Goal: Task Accomplishment & Management: Manage account settings

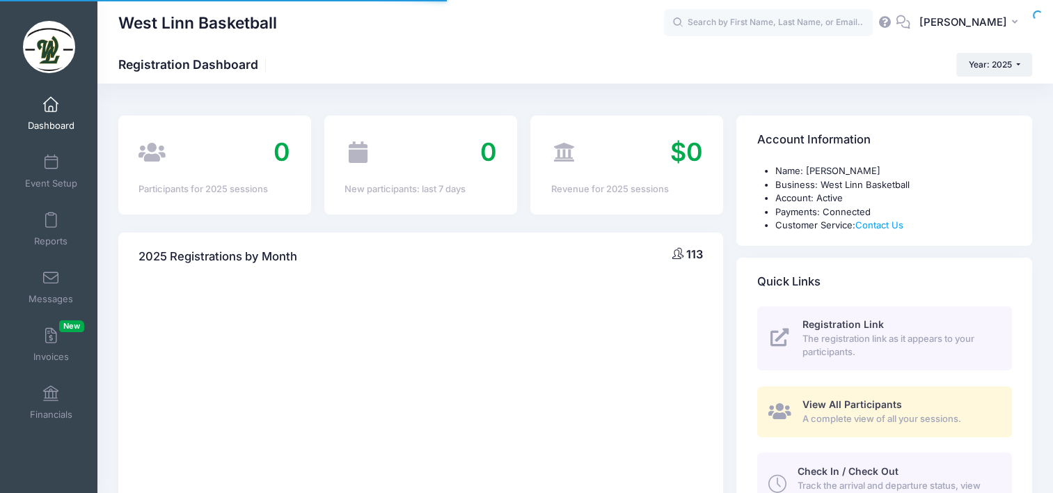
select select
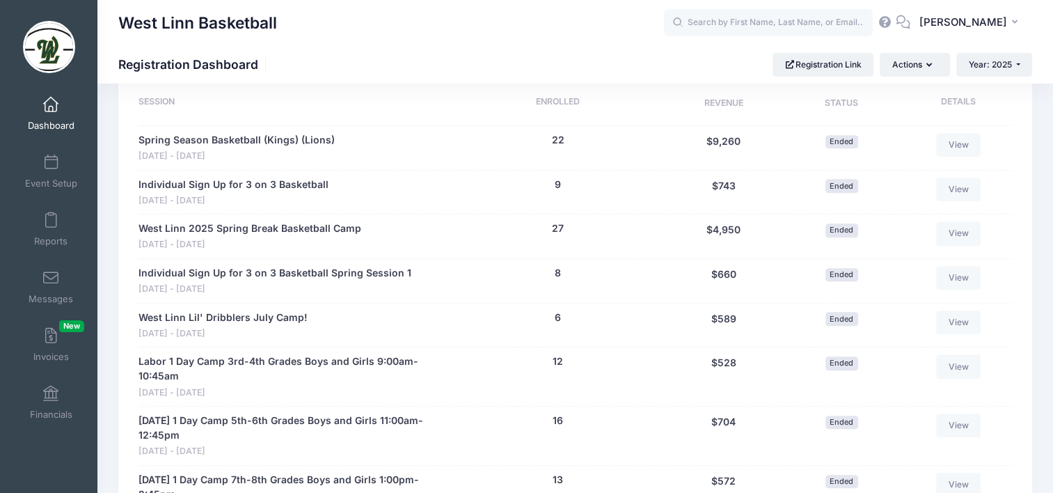
scroll to position [696, 0]
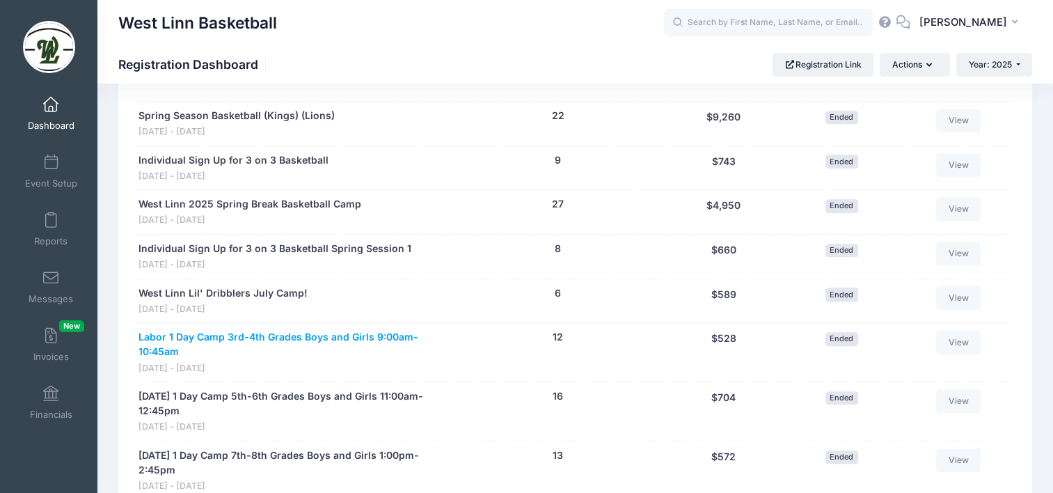
click at [356, 340] on link "Labor 1 Day Camp 3rd-4th Grades Boys and Girls 9:00am-10:45am" at bounding box center [293, 344] width 308 height 29
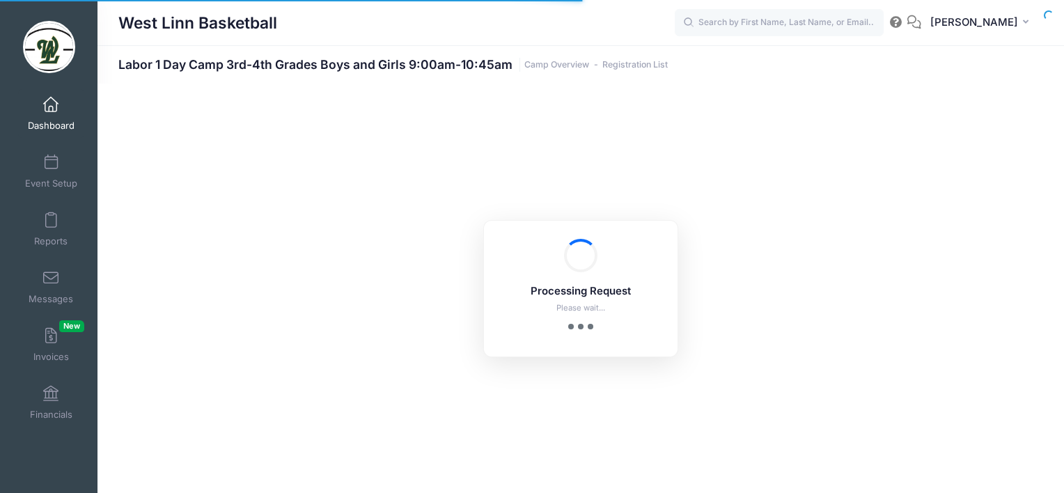
select select "10"
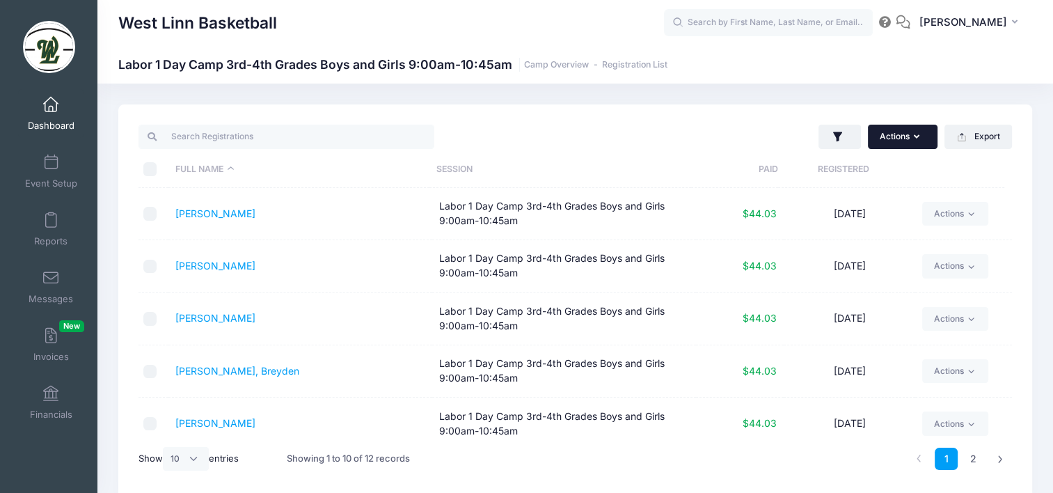
click at [887, 148] on button "Actions" at bounding box center [903, 137] width 70 height 24
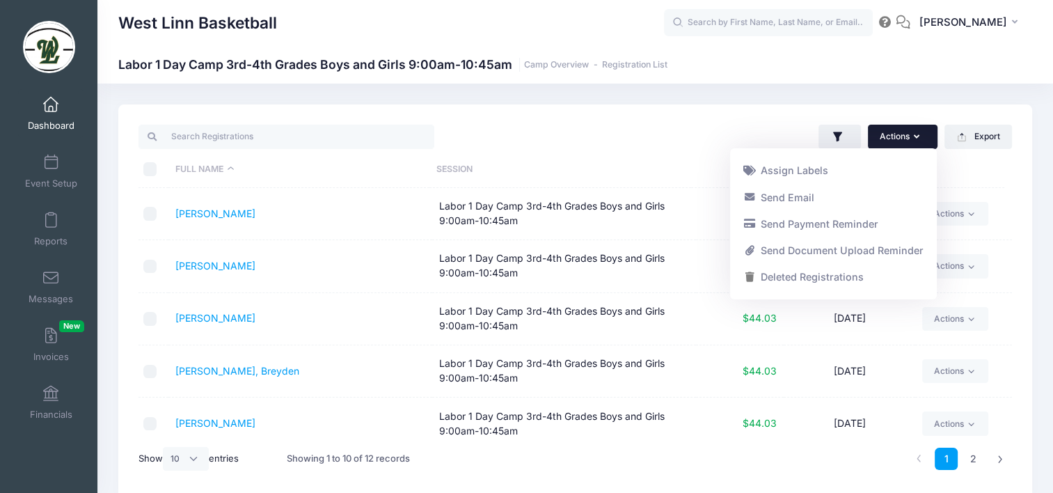
click at [968, 102] on div "West Linn Basketball Labor 1 Day Camp 3rd-4th Grades Boys and Girls 9:00am-10:4…" at bounding box center [575, 302] width 956 height 436
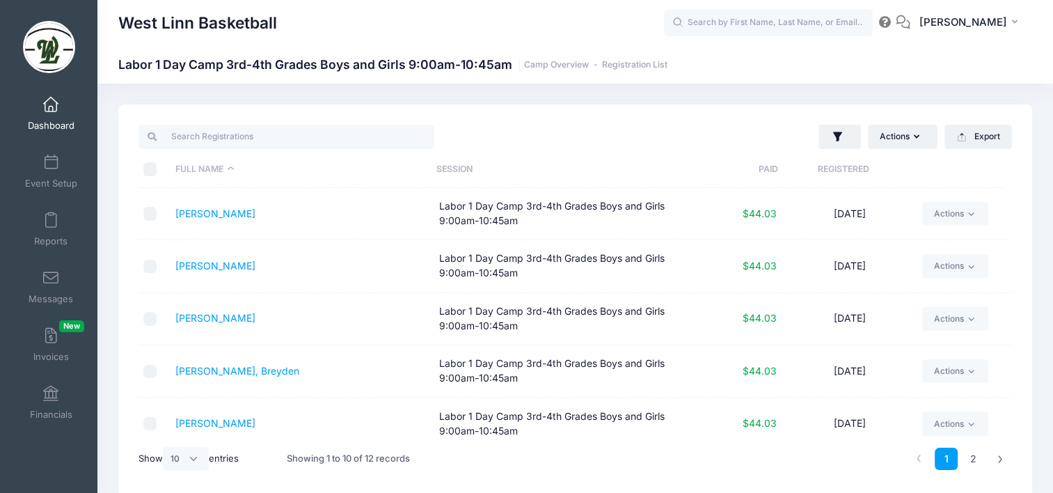
click at [51, 109] on span at bounding box center [51, 104] width 0 height 15
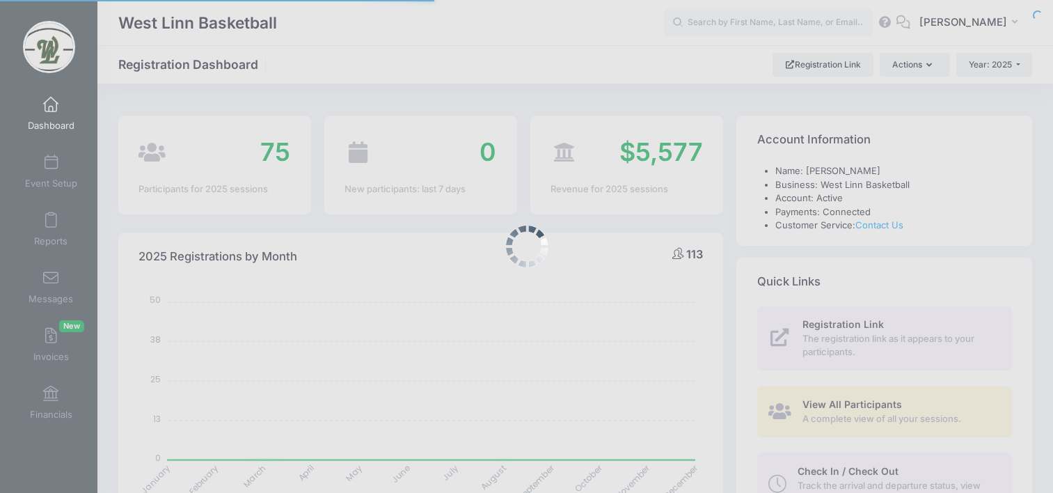
select select
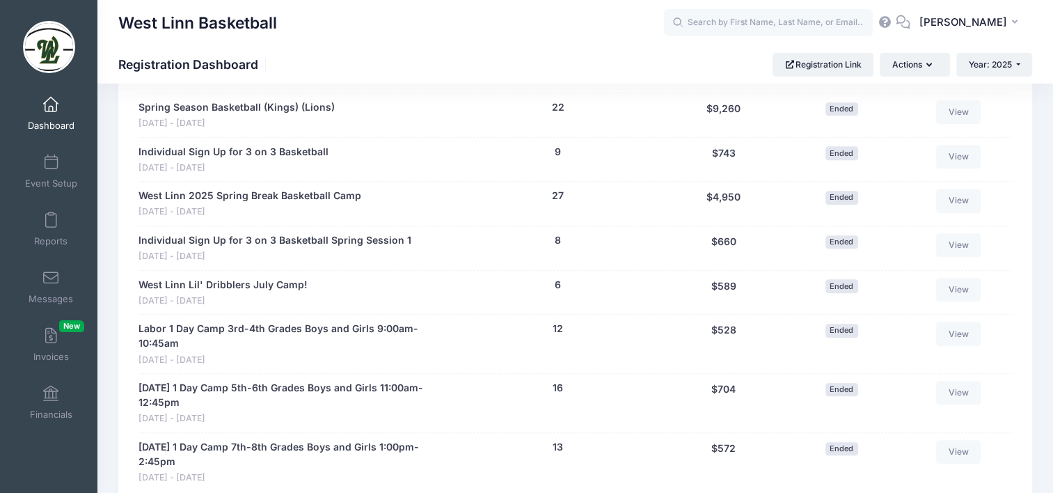
scroll to position [696, 0]
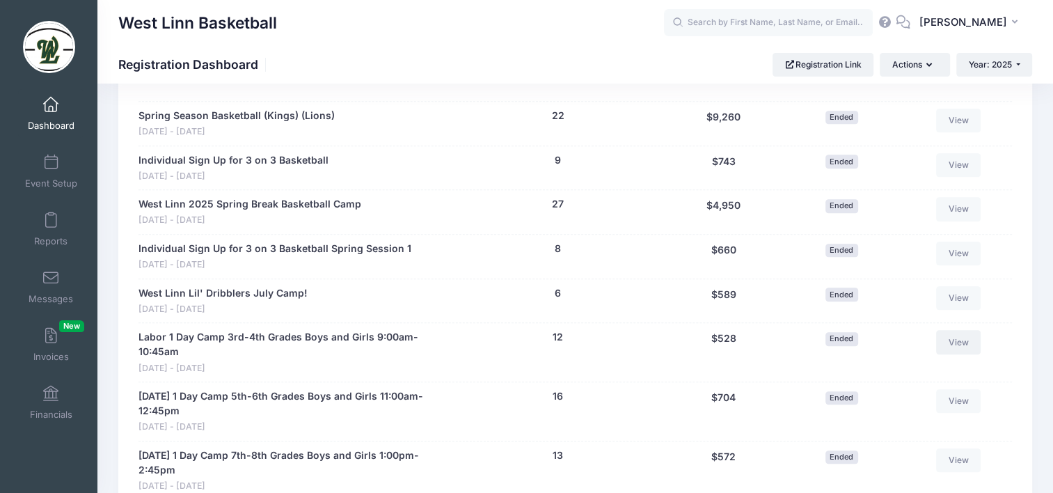
click at [960, 343] on link "View" at bounding box center [958, 342] width 45 height 24
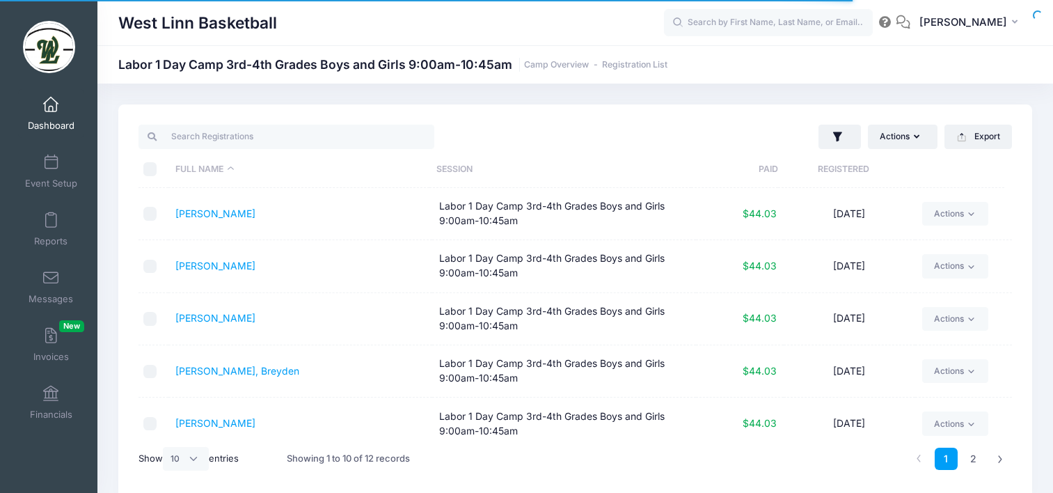
select select "10"
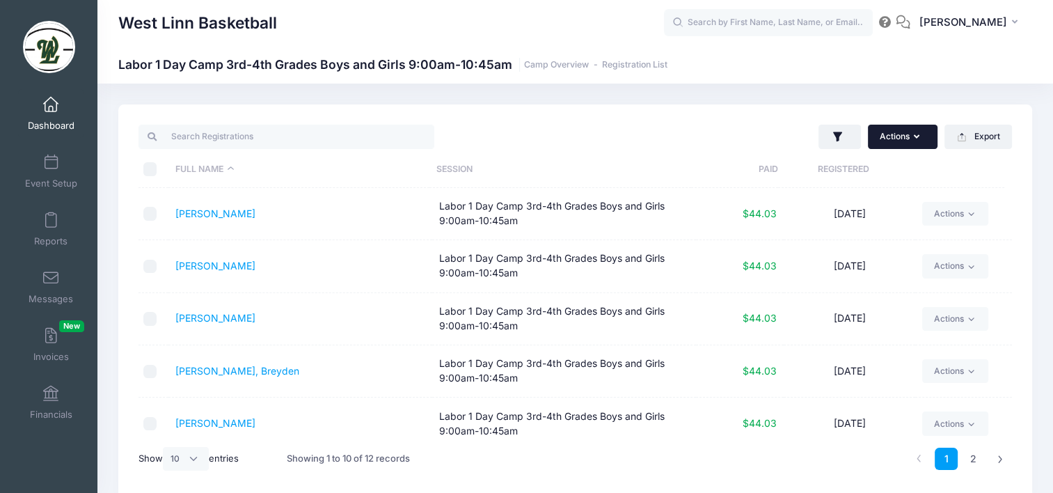
click at [902, 143] on button "Actions" at bounding box center [903, 137] width 70 height 24
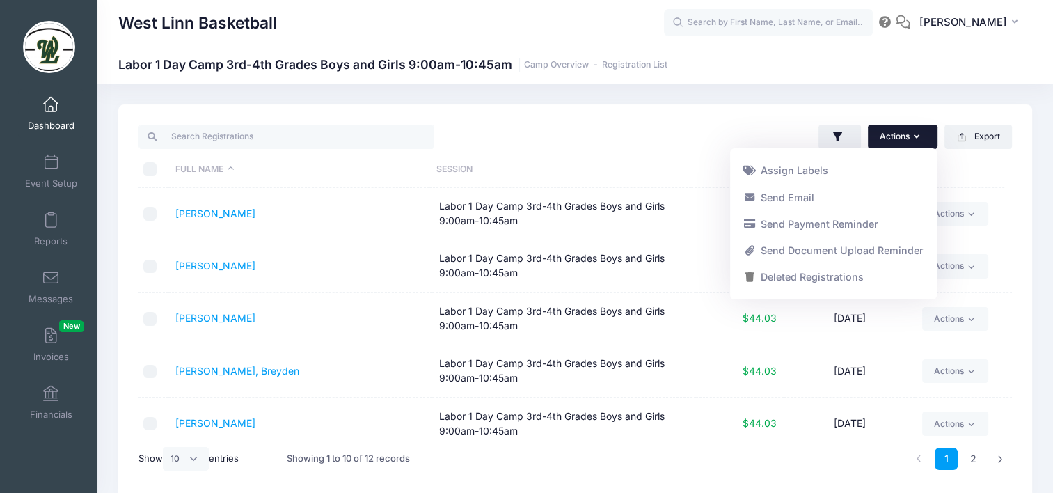
click at [855, 56] on div "West Linn Basketball Labor 1 Day Camp 3rd-4th Grades Boys and Girls 9:00am-10:4…" at bounding box center [575, 64] width 956 height 19
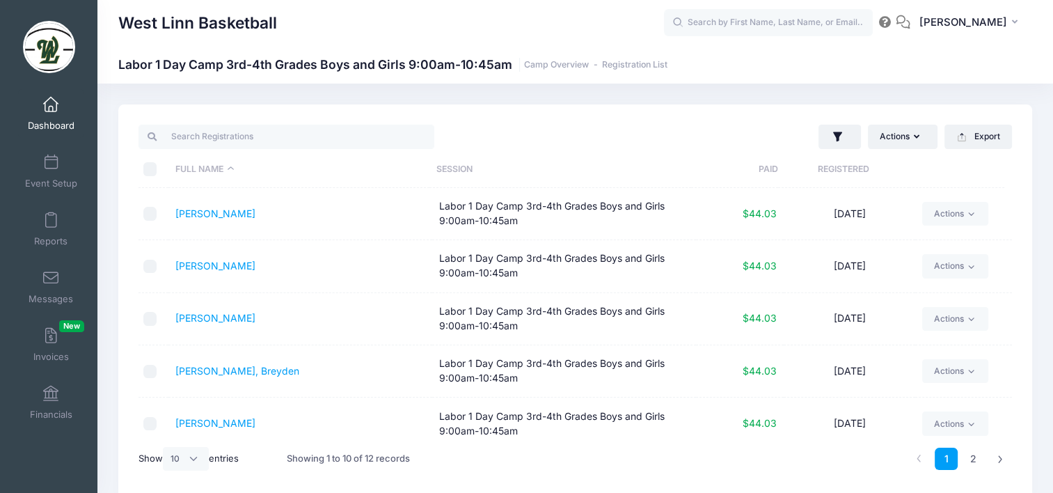
click at [57, 115] on link "Dashboard" at bounding box center [51, 113] width 66 height 49
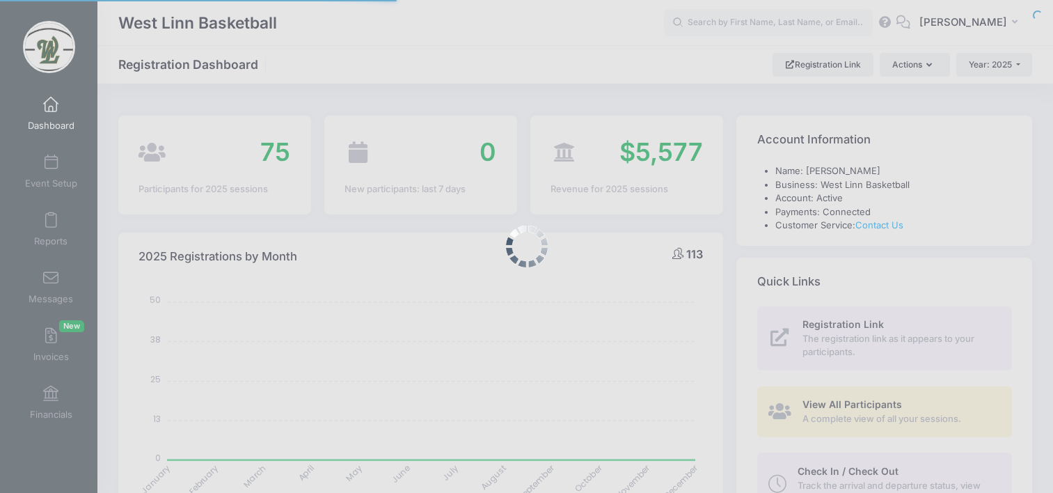
select select
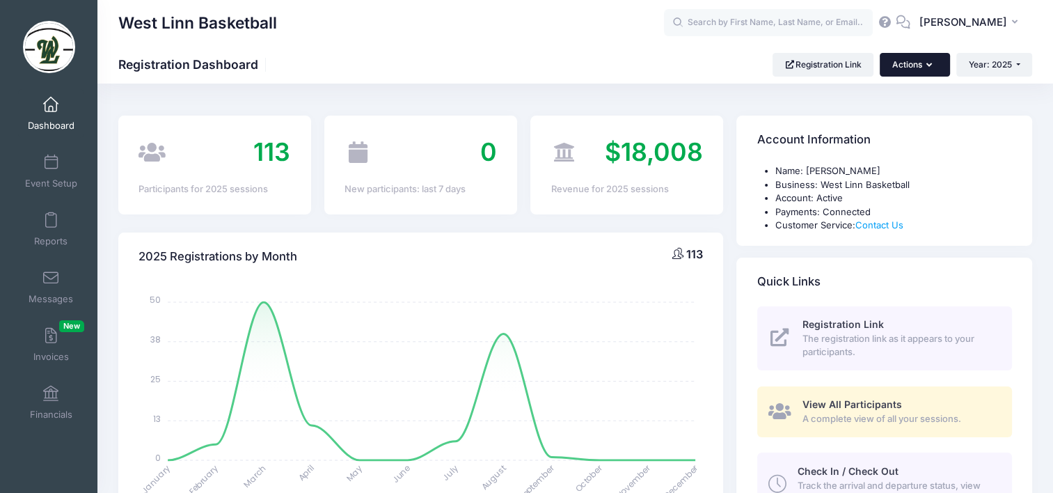
click at [915, 65] on button "Actions" at bounding box center [915, 65] width 70 height 24
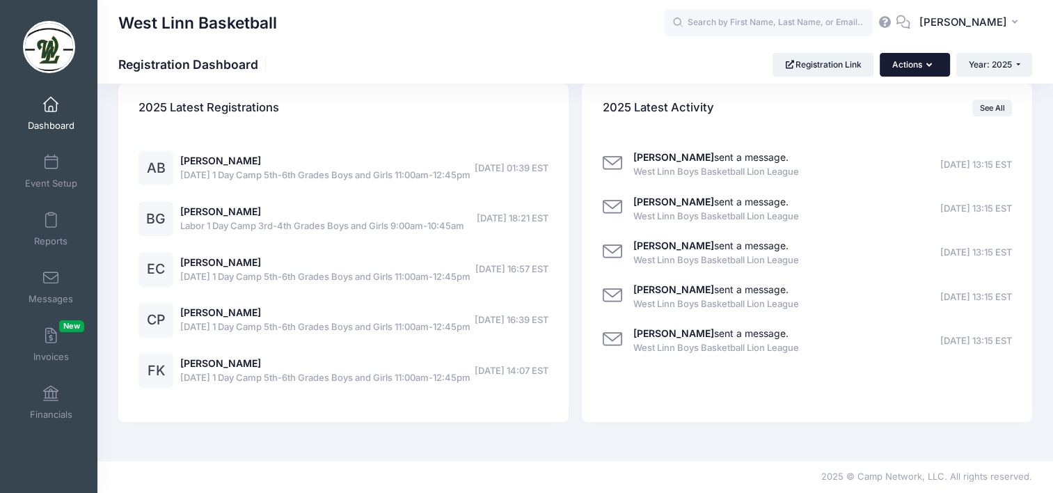
scroll to position [693, 0]
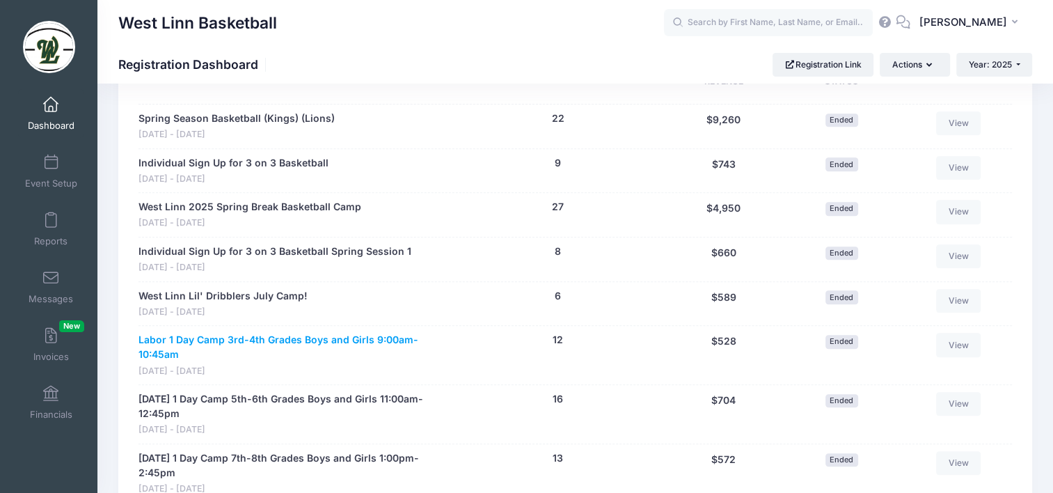
click at [200, 338] on link "Labor 1 Day Camp 3rd-4th Grades Boys and Girls 9:00am-10:45am" at bounding box center [293, 347] width 308 height 29
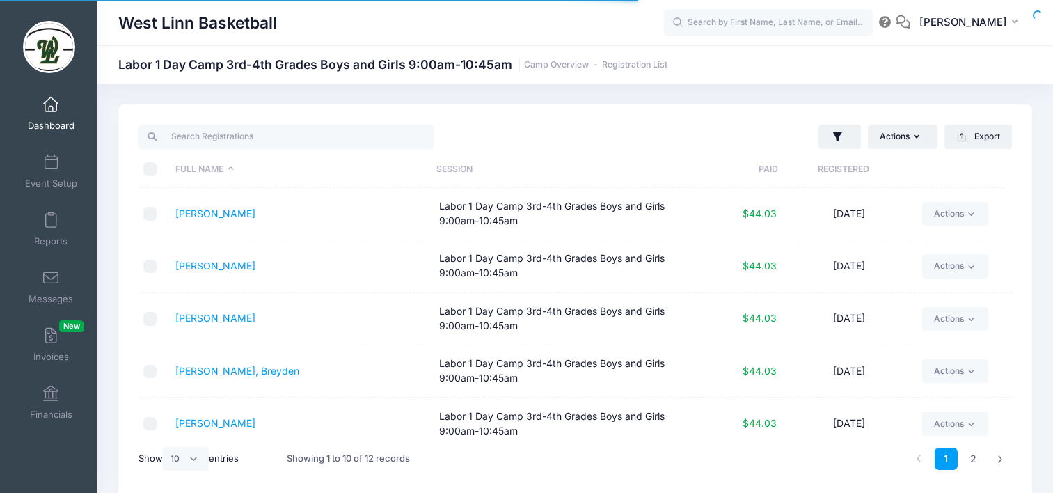
select select "10"
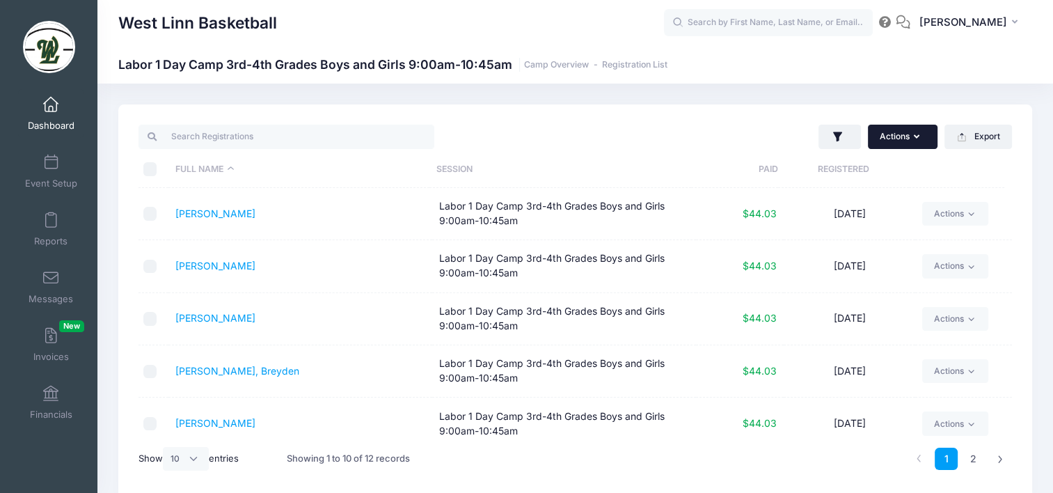
click at [908, 133] on button "Actions" at bounding box center [903, 137] width 70 height 24
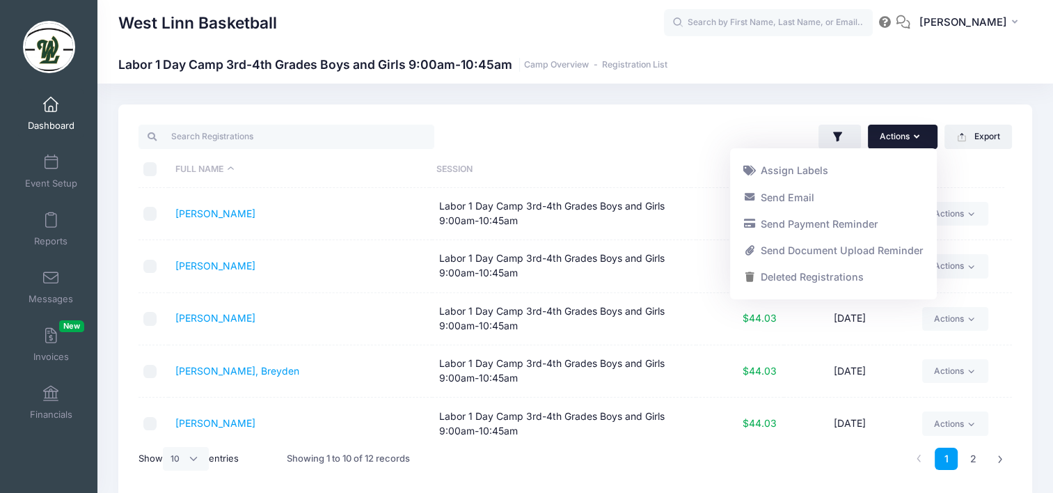
click at [148, 169] on input "\a \a \a \a" at bounding box center [150, 169] width 14 height 14
checkbox input "true"
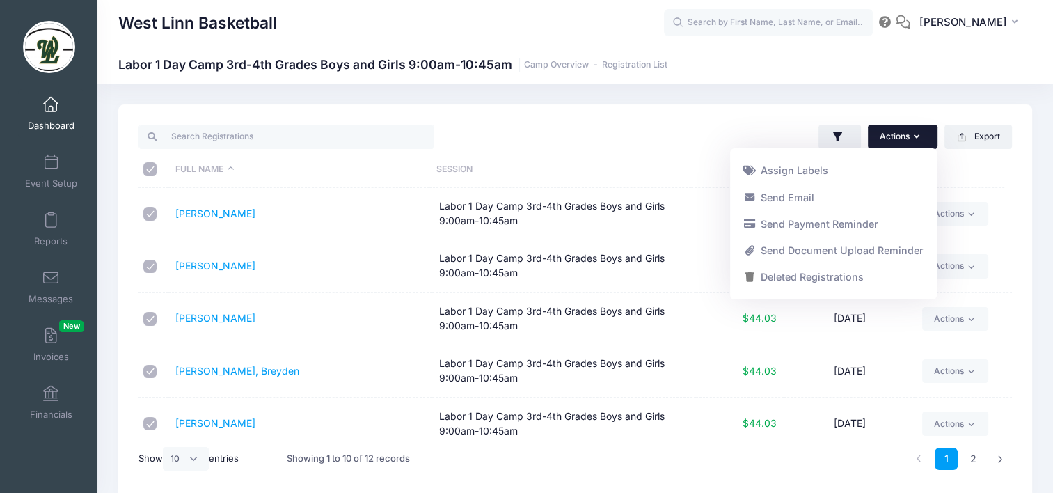
checkbox input "true"
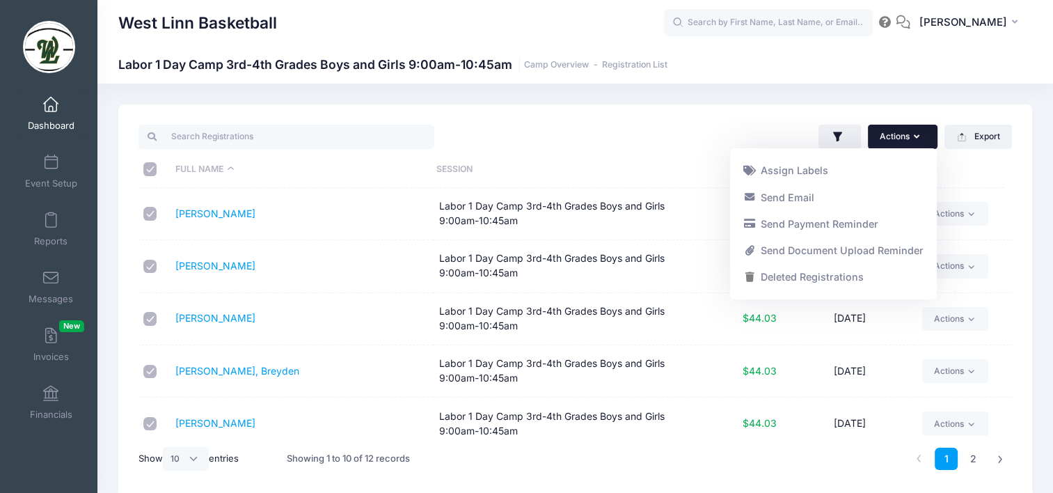
checkbox input "true"
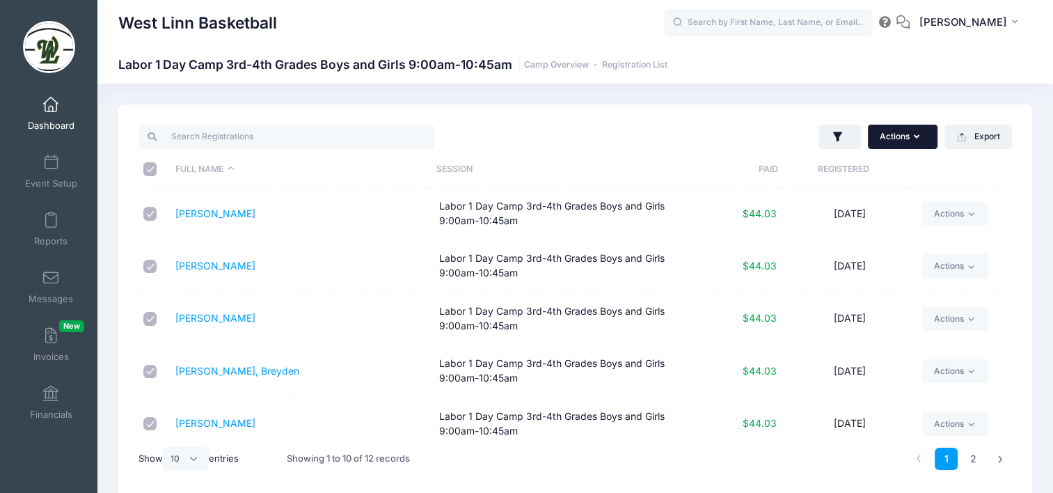
click at [908, 138] on button "Actions" at bounding box center [903, 137] width 70 height 24
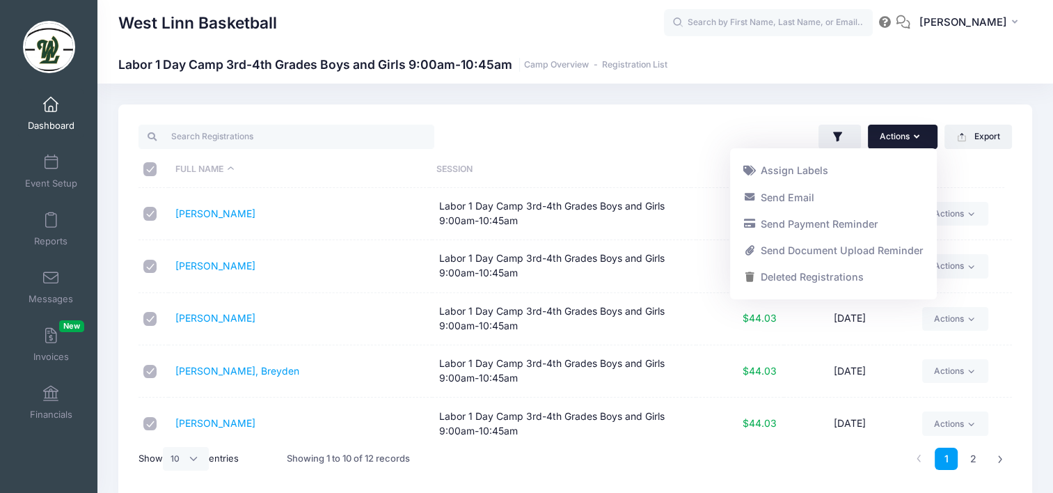
click at [463, 132] on div at bounding box center [353, 137] width 443 height 29
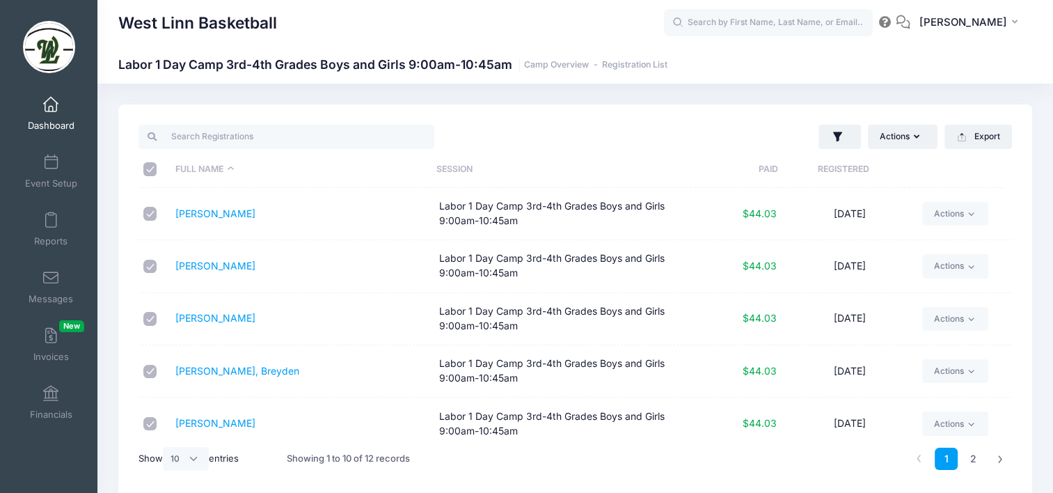
click at [150, 166] on input "\a \a \a \a" at bounding box center [150, 169] width 14 height 14
checkbox input "false"
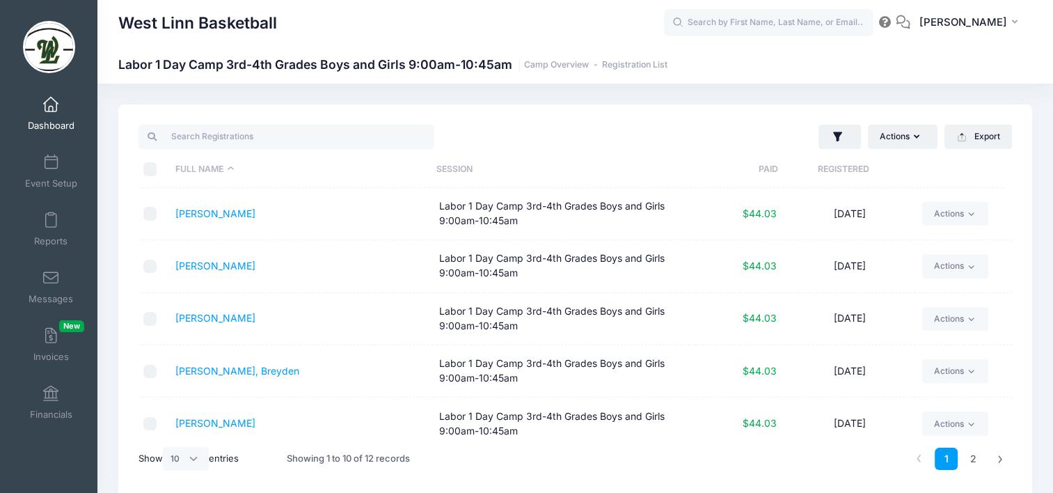
checkbox input "false"
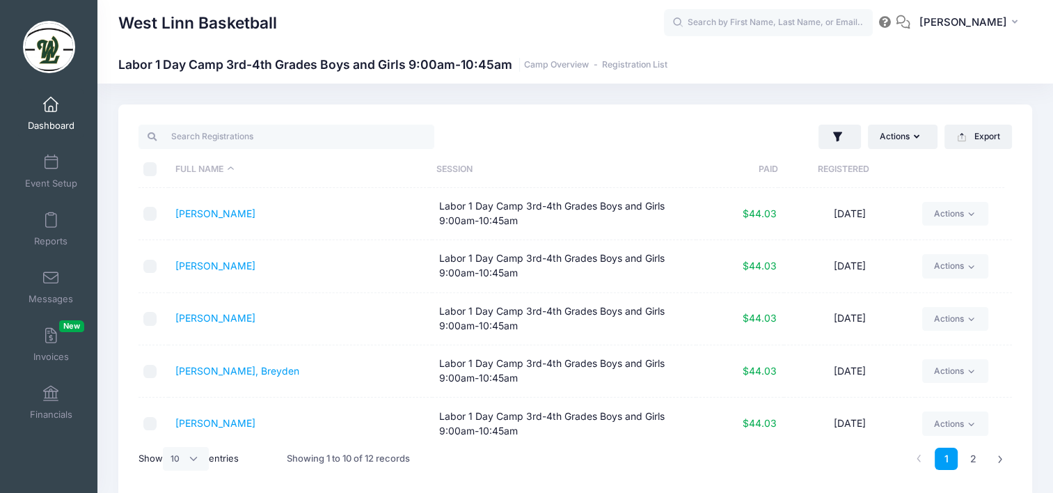
checkbox input "false"
click at [850, 143] on button "button" at bounding box center [840, 137] width 42 height 25
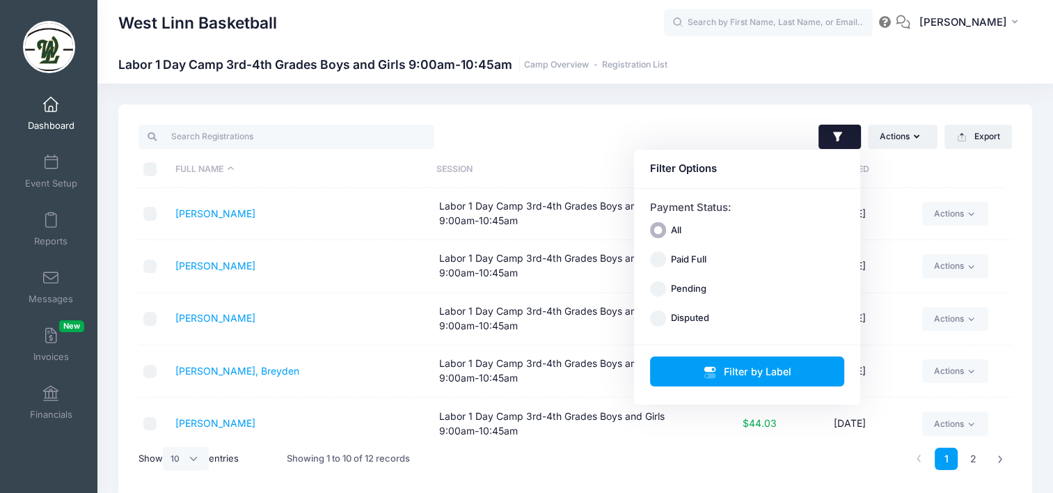
click at [729, 91] on div "West Linn Basketball Labor 1 Day Camp 3rd-4th Grades Boys and Girls 9:00am-10:4…" at bounding box center [575, 302] width 956 height 436
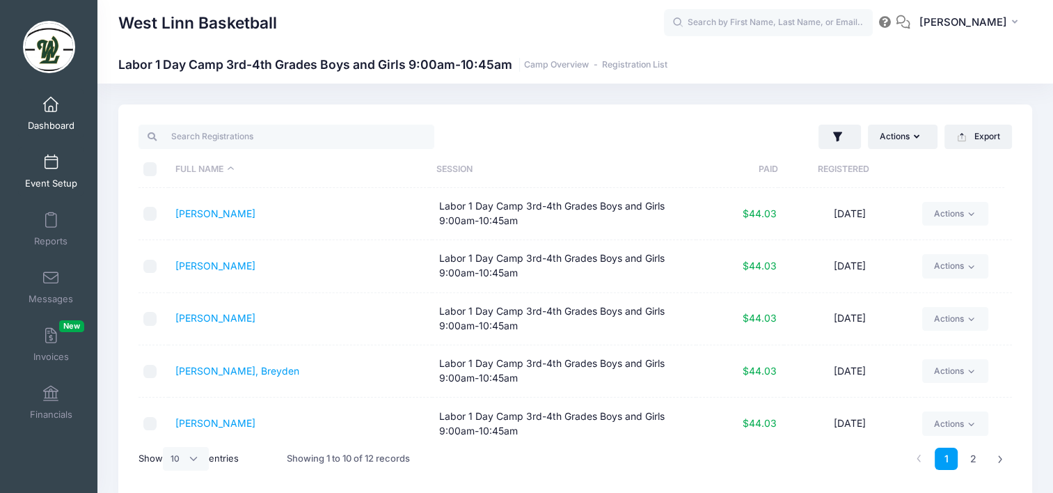
click at [58, 183] on span "Event Setup" at bounding box center [51, 184] width 52 height 12
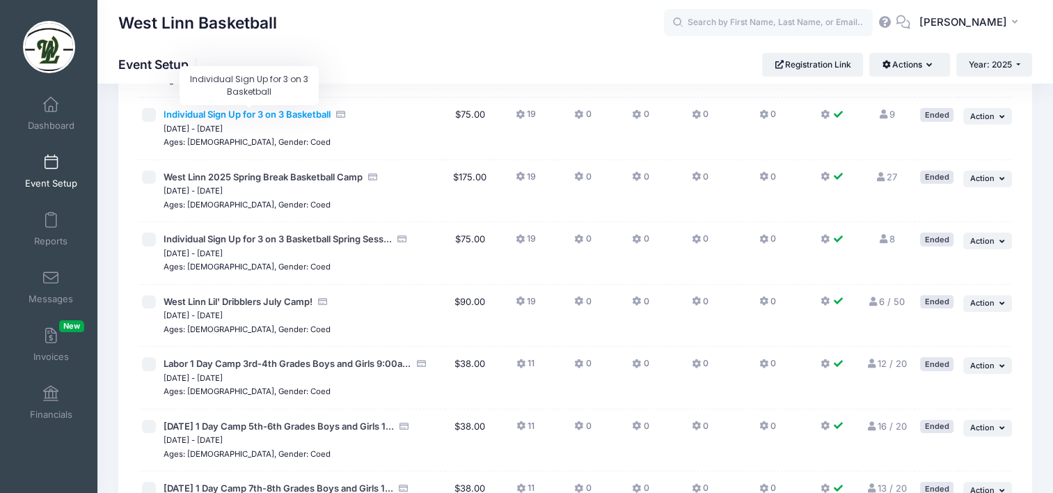
scroll to position [209, 0]
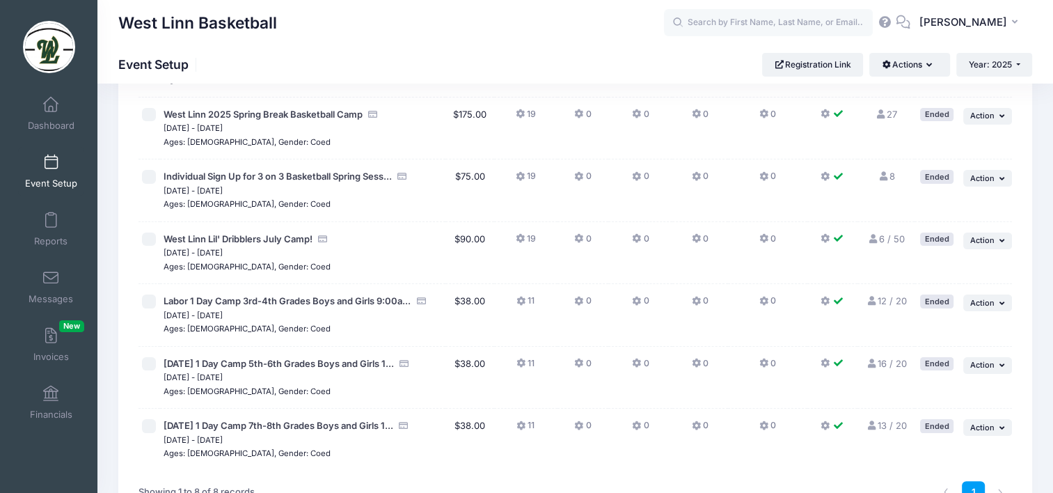
click at [150, 301] on input "checkbox" at bounding box center [149, 301] width 14 height 14
checkbox input "true"
click at [975, 302] on span "Action" at bounding box center [982, 303] width 24 height 10
click at [954, 365] on link "Duplicate Session" at bounding box center [942, 359] width 126 height 26
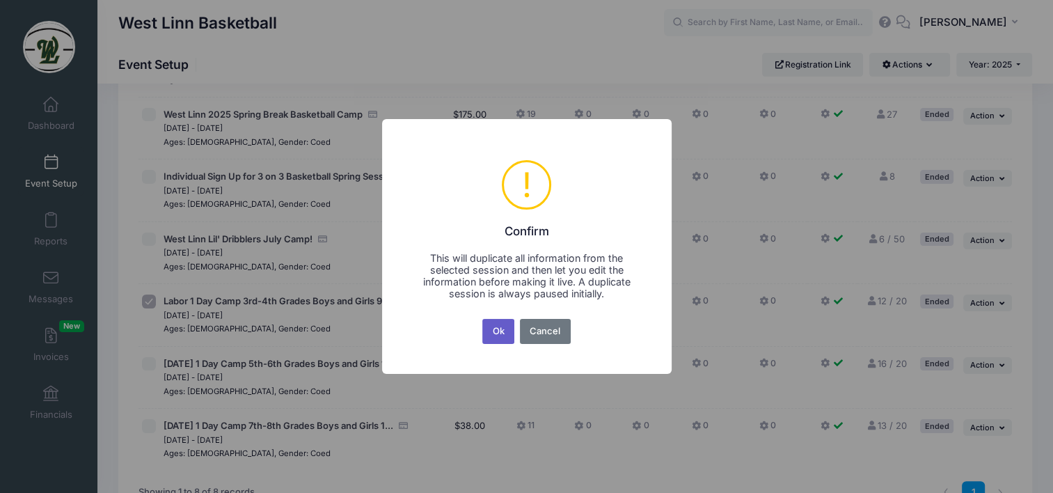
click at [491, 331] on button "Ok" at bounding box center [498, 331] width 32 height 25
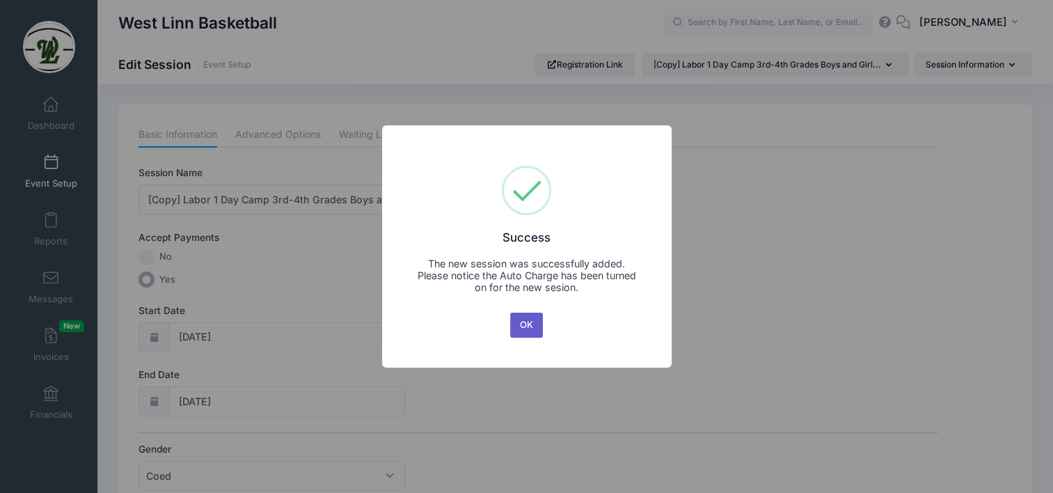
click at [521, 326] on button "OK" at bounding box center [526, 325] width 33 height 25
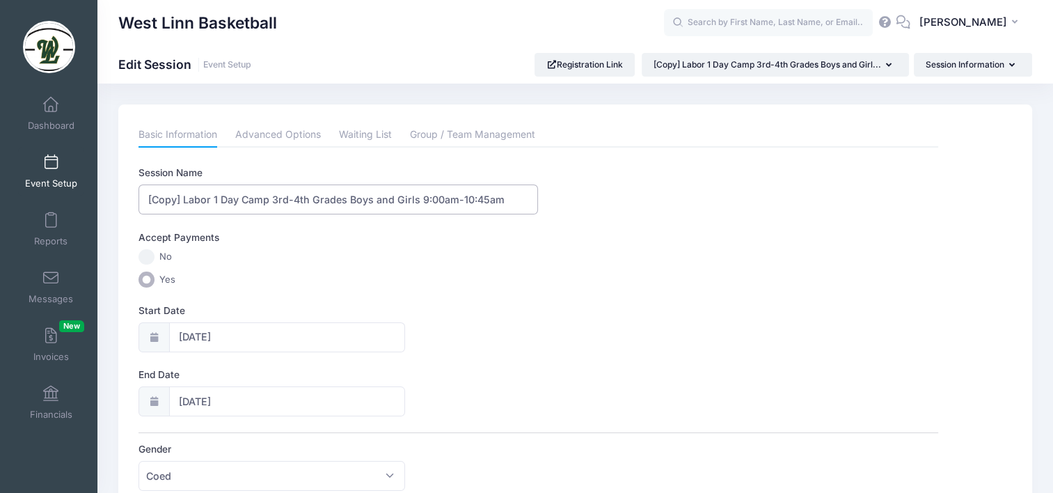
drag, startPoint x: 501, startPoint y: 200, endPoint x: 143, endPoint y: 203, distance: 357.8
click at [143, 203] on input "[Copy] Labor 1 Day Camp 3rd-4th Grades Boys and Girls 9:00am-10:45am" at bounding box center [339, 199] width 400 height 30
type input "Season Tune Up One Day Basketball Camp [DATE]"
click at [153, 338] on icon at bounding box center [153, 337] width 11 height 9
click at [269, 339] on input "09/01/2025" at bounding box center [287, 337] width 237 height 30
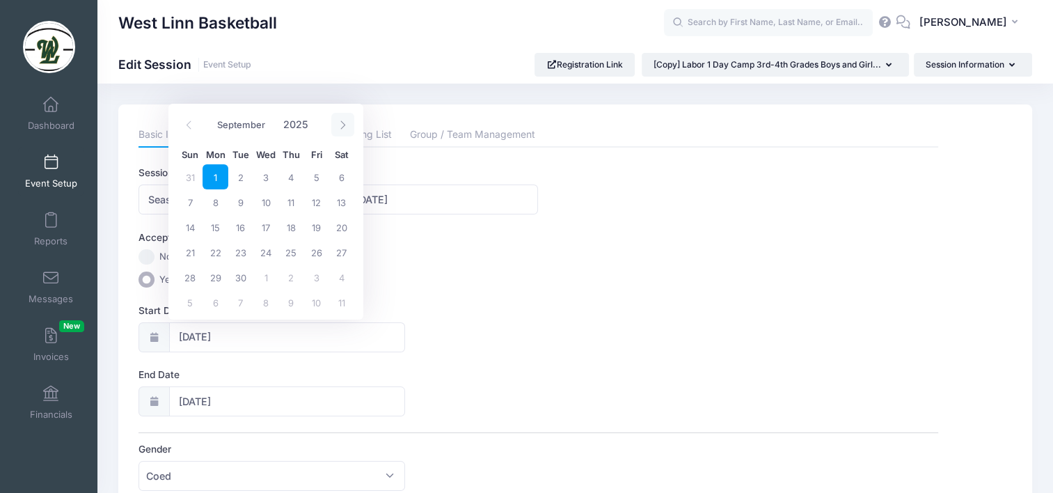
click at [345, 116] on span at bounding box center [342, 125] width 23 height 24
select select "9"
click at [315, 209] on span "10" at bounding box center [316, 201] width 25 height 25
type input "10/10/2025"
type input "10/11/2025"
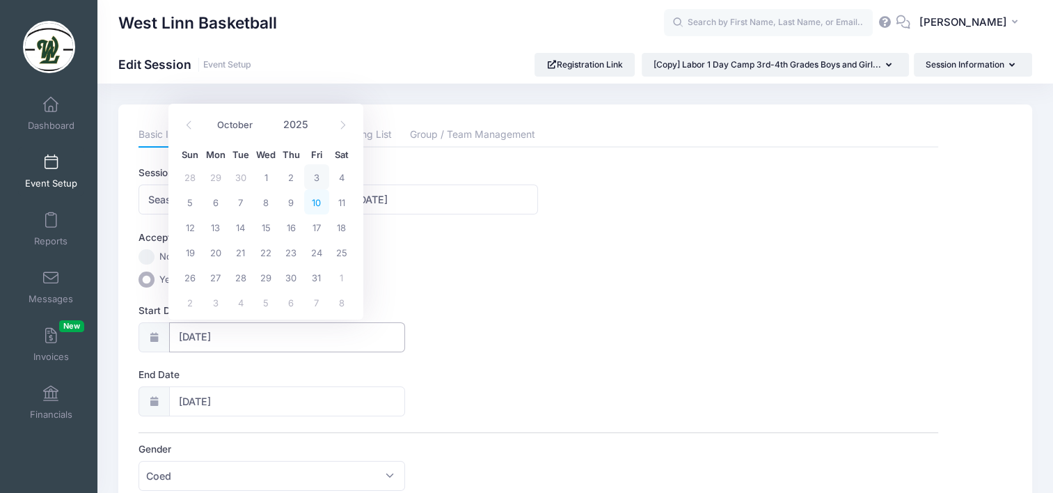
select select "9"
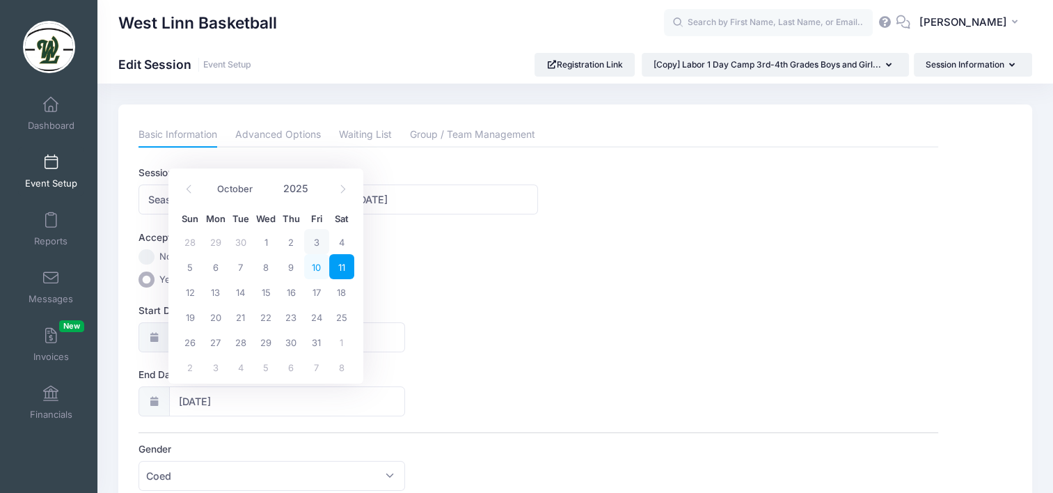
click at [317, 268] on span "10" at bounding box center [316, 266] width 25 height 25
type input "10/10/2025"
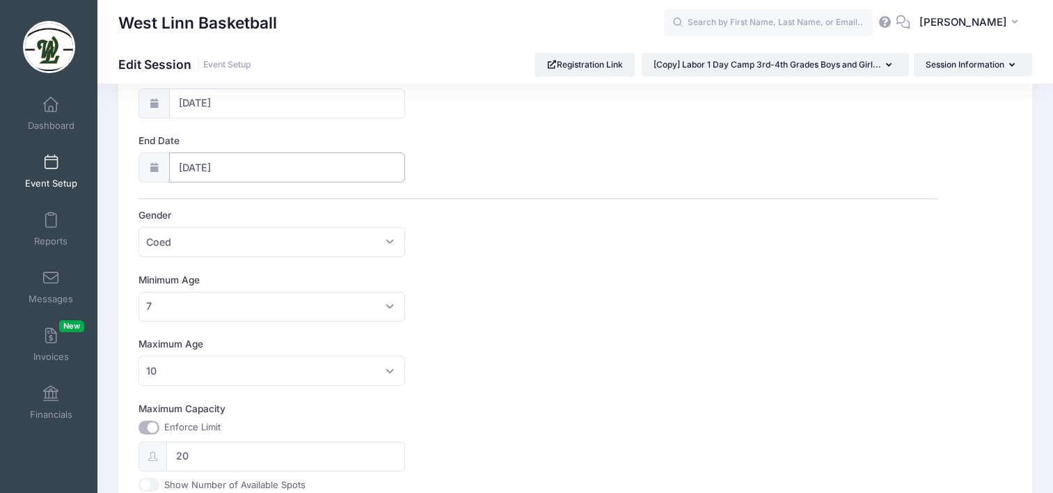
scroll to position [278, 0]
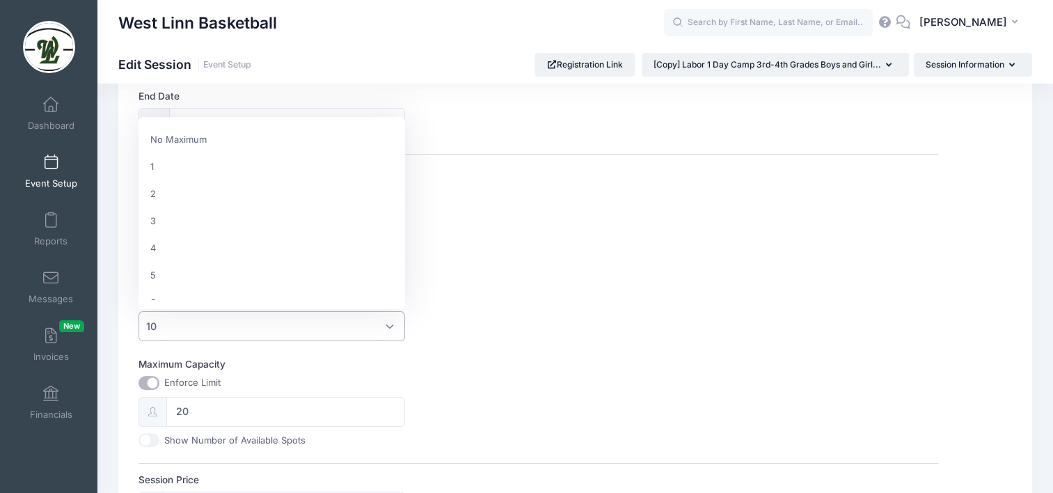
click at [230, 328] on span "10" at bounding box center [272, 326] width 267 height 30
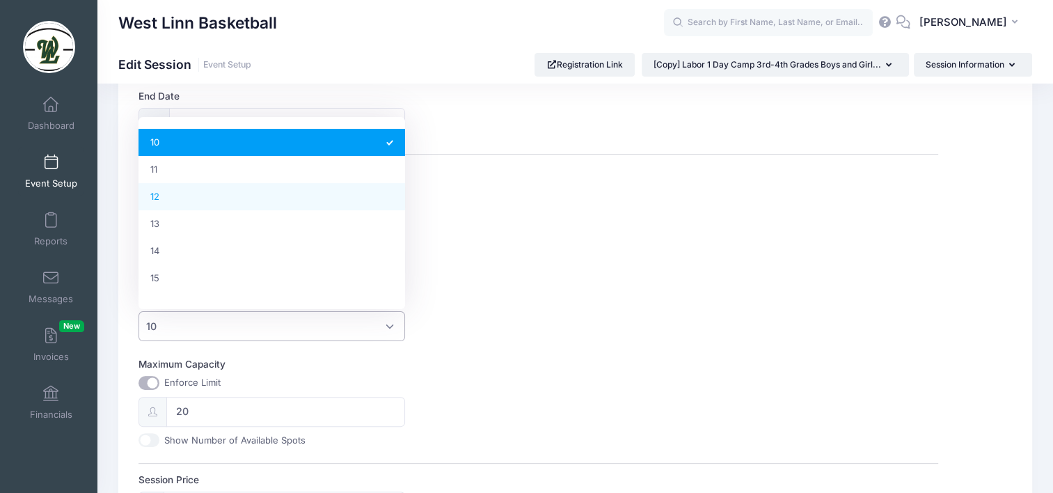
scroll to position [287, 0]
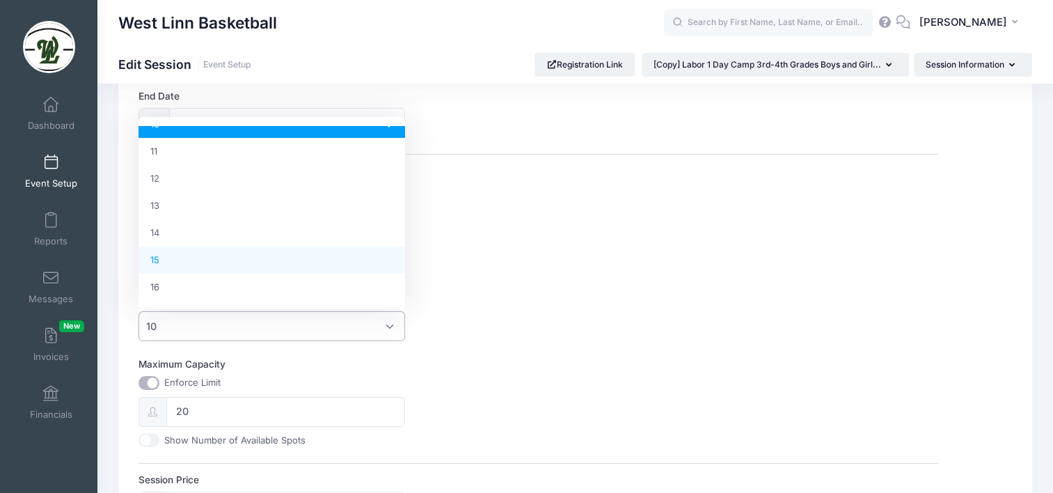
select select "15"
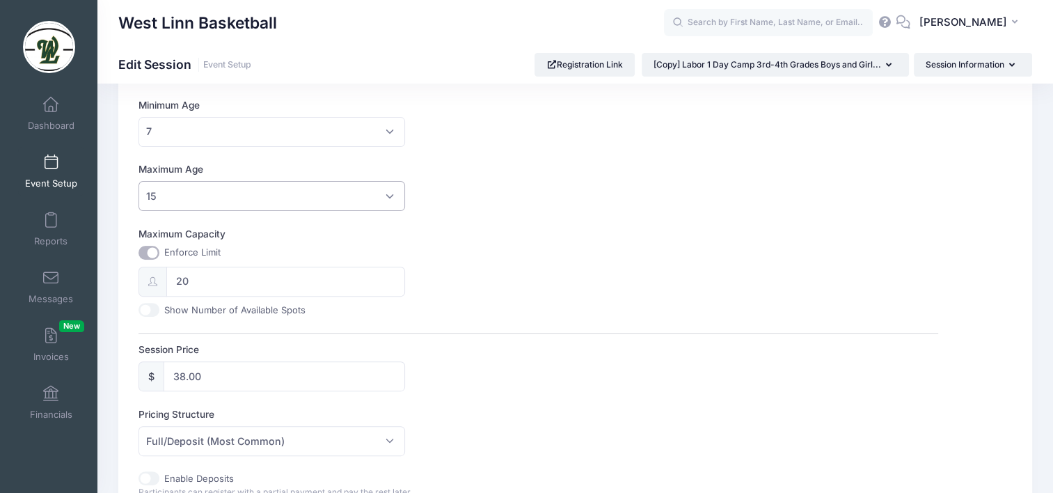
scroll to position [418, 0]
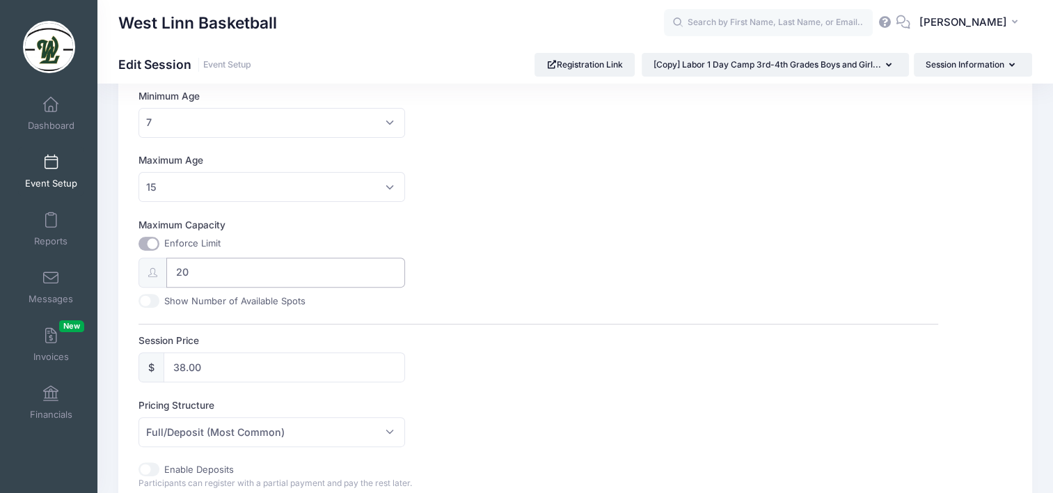
drag, startPoint x: 218, startPoint y: 262, endPoint x: 178, endPoint y: 274, distance: 42.1
click at [178, 274] on input "20" at bounding box center [285, 273] width 239 height 30
click at [146, 245] on input "Maximum Capacity" at bounding box center [149, 244] width 21 height 14
checkbox input "false"
type input "0"
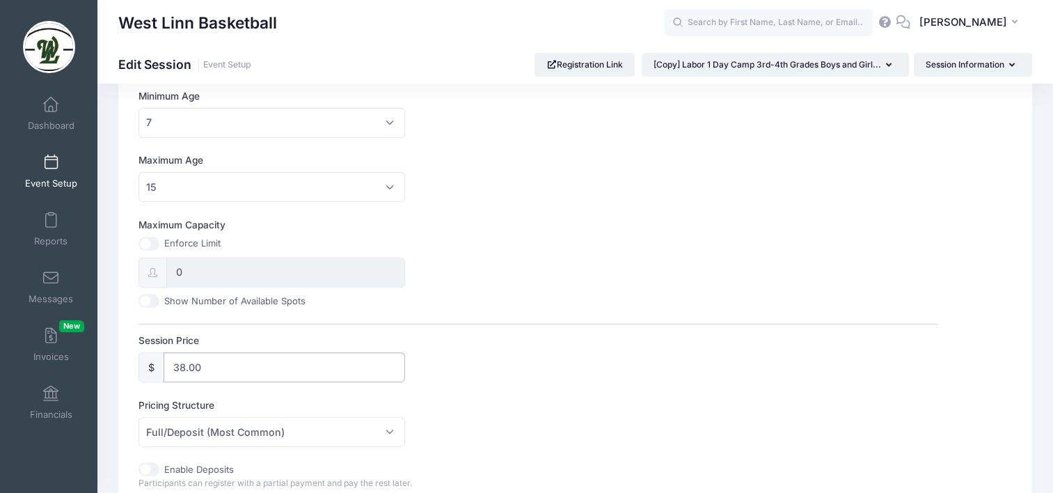
drag, startPoint x: 204, startPoint y: 369, endPoint x: 168, endPoint y: 375, distance: 36.1
click at [168, 375] on input "38.00" at bounding box center [285, 367] width 242 height 30
type input "60.00"
click at [533, 352] on div "Session Price $ 60.00" at bounding box center [538, 357] width 799 height 49
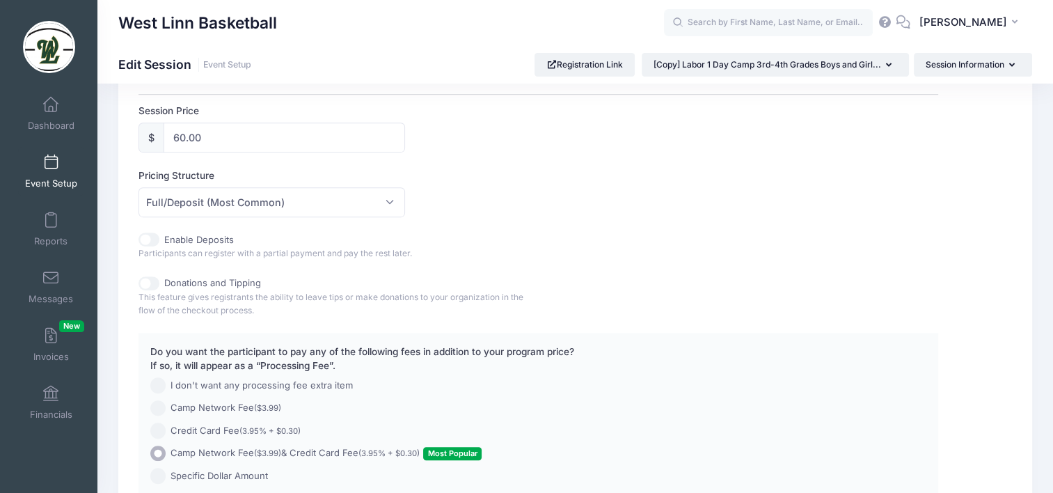
scroll to position [766, 0]
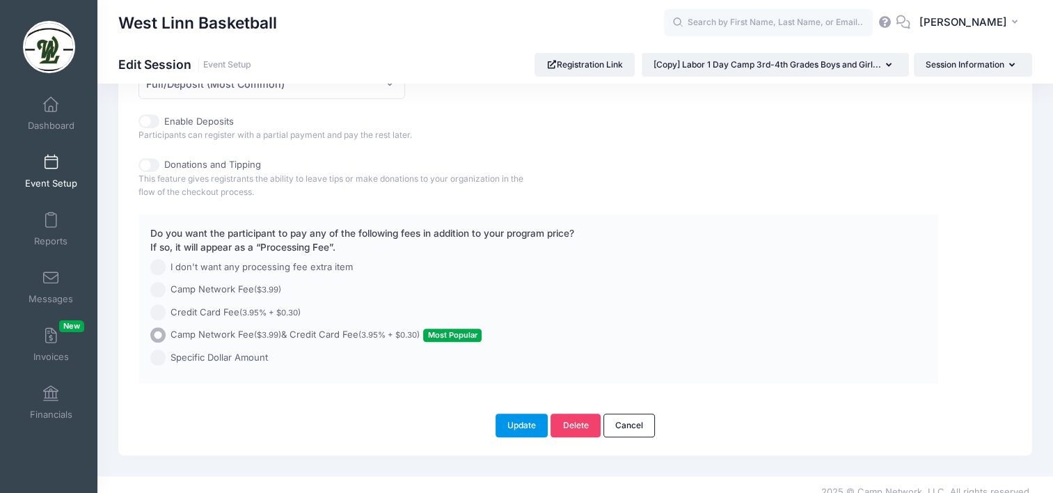
click at [504, 420] on button "Update" at bounding box center [522, 426] width 53 height 24
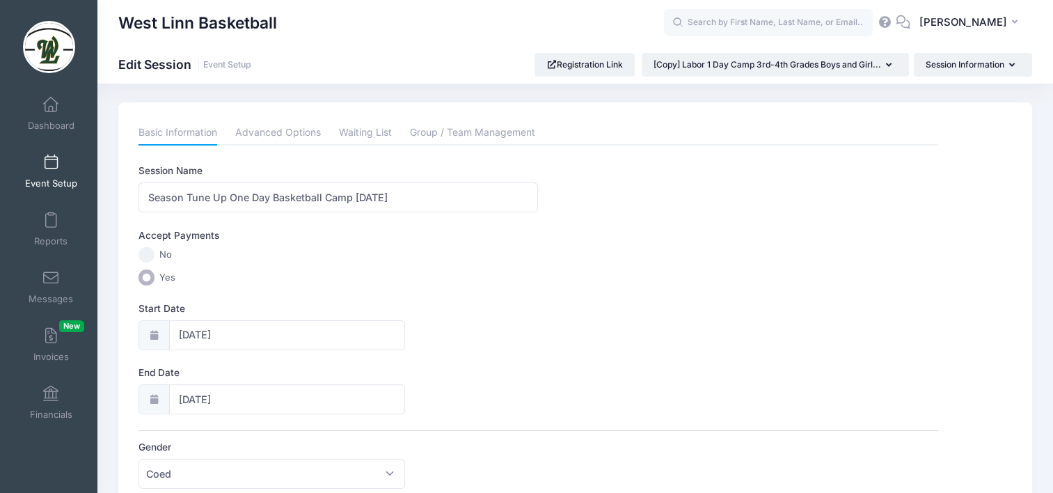
scroll to position [0, 0]
click at [286, 141] on link "Advanced Options" at bounding box center [278, 135] width 86 height 25
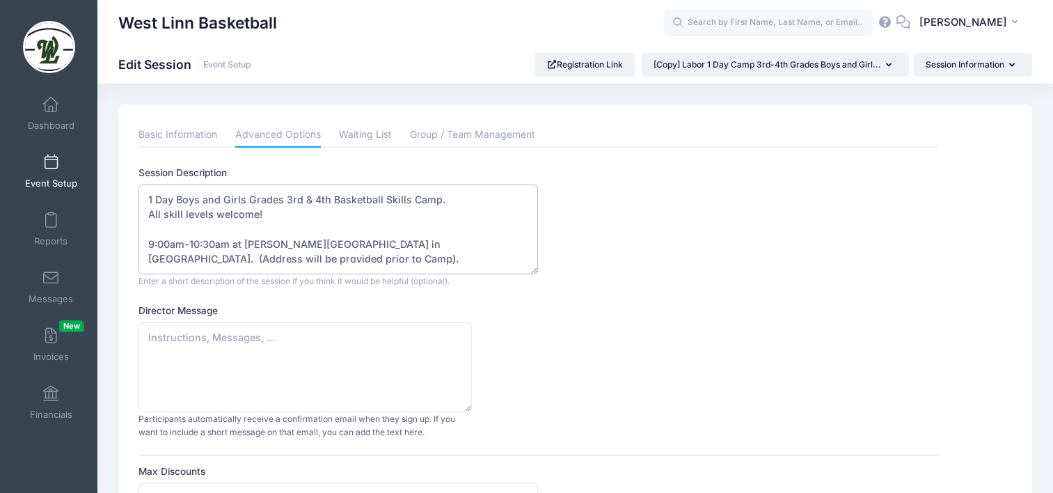
click at [317, 197] on textarea "1 Day Boys and Girls Grades 3rd & 4th Basketball Skills Camp. All skill levels …" at bounding box center [339, 229] width 400 height 90
click at [162, 239] on textarea "1 Day Boys and Girls Grades 3rd & 4th Basketball Skills Camp. All skill levels …" at bounding box center [339, 229] width 400 height 90
click at [226, 243] on textarea "1 Day Boys and Girls Grades 3rd & 4th Basketball Skills Camp. All skill levels …" at bounding box center [339, 229] width 400 height 90
drag, startPoint x: 243, startPoint y: 245, endPoint x: 295, endPoint y: 253, distance: 52.9
click at [295, 253] on textarea "1 Day Boys and Girls Grades 3rd & 4th Basketball Skills Camp. All skill levels …" at bounding box center [339, 229] width 400 height 90
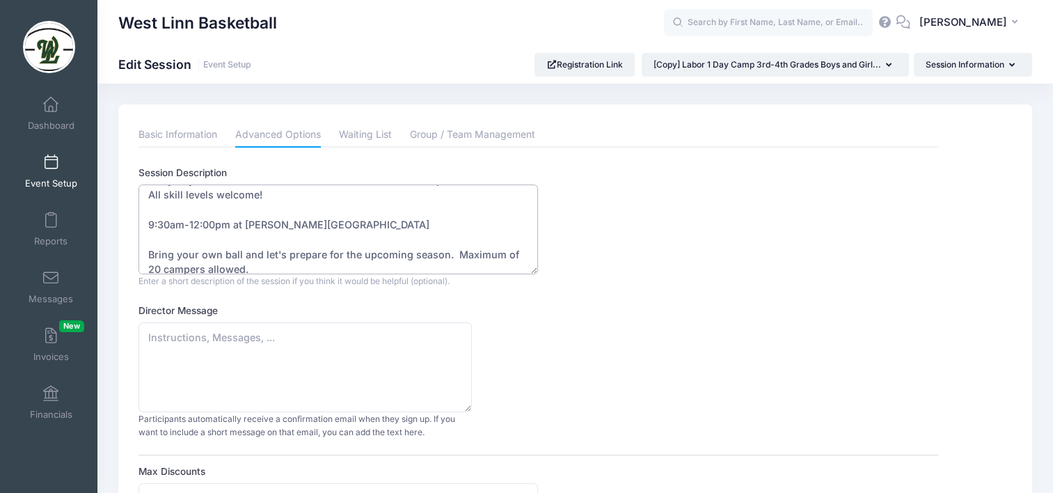
scroll to position [29, 0]
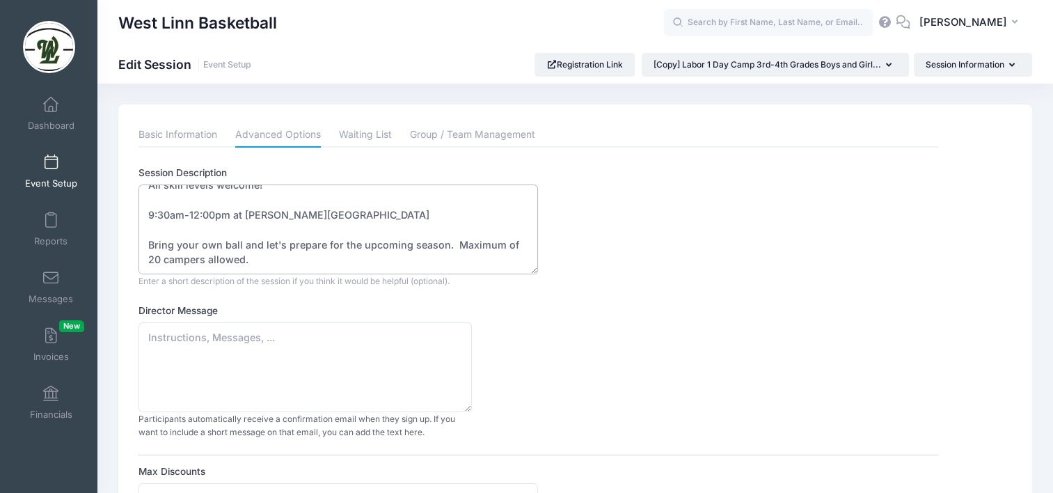
click at [325, 264] on textarea "1 Day Boys and Girls Grades 3rd & 4th Basketball Skills Camp. All skill levels …" at bounding box center [339, 229] width 400 height 90
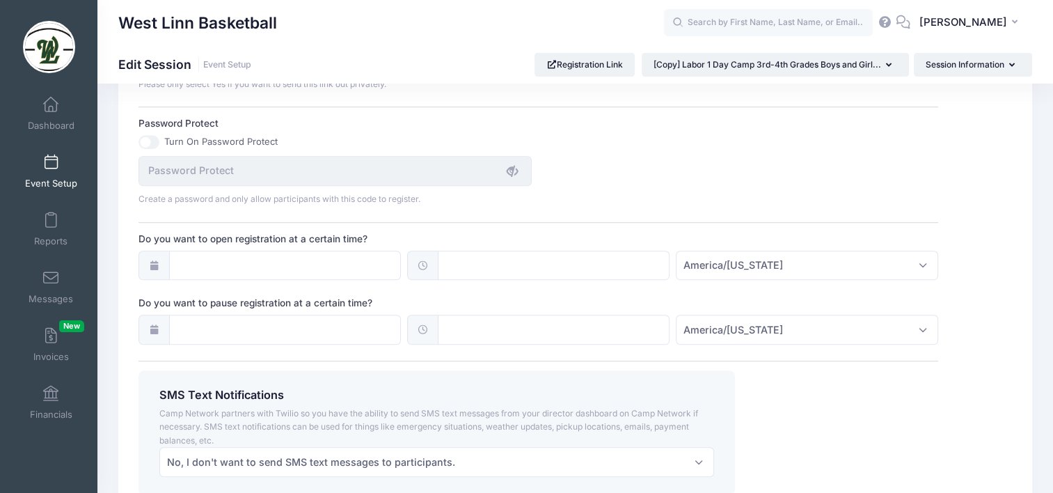
scroll to position [1016, 0]
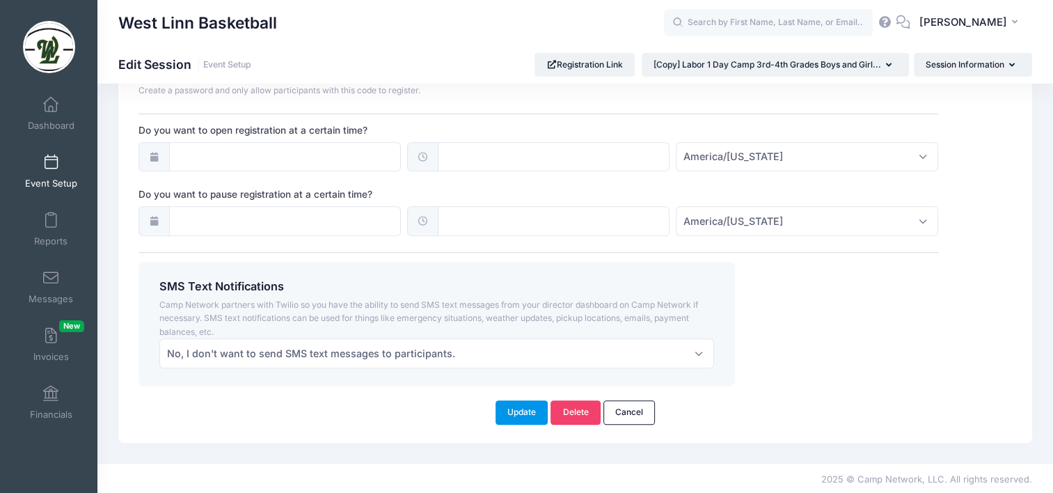
click at [517, 404] on button "Update" at bounding box center [522, 412] width 53 height 24
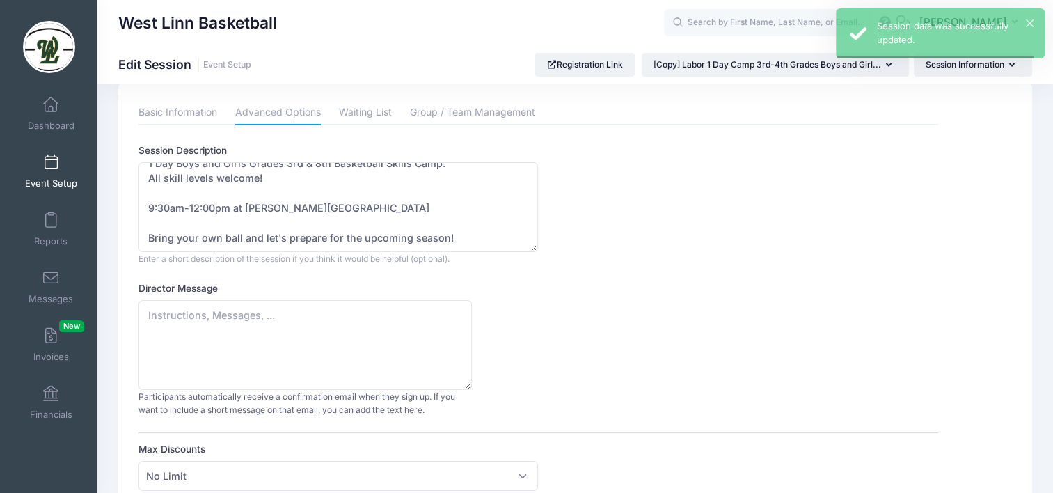
scroll to position [0, 0]
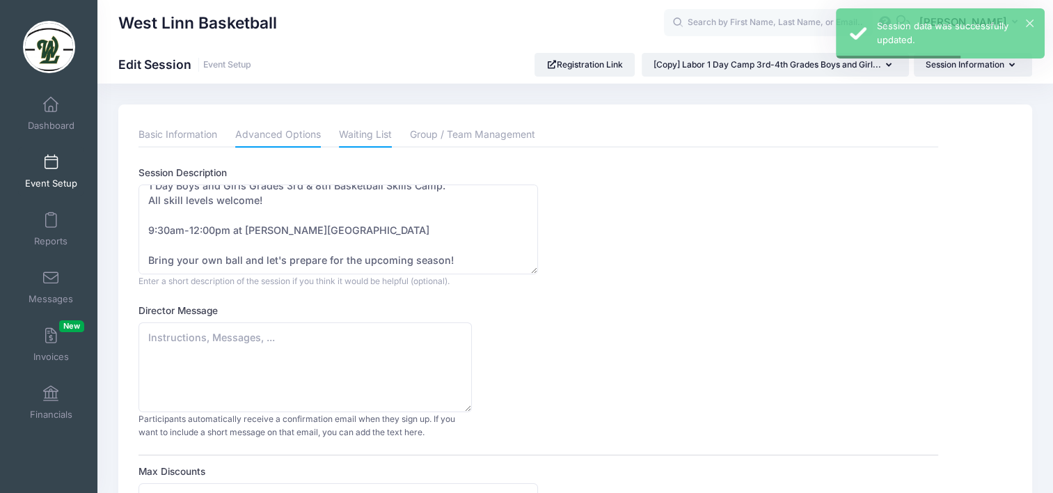
click at [370, 128] on link "Waiting List" at bounding box center [365, 135] width 53 height 25
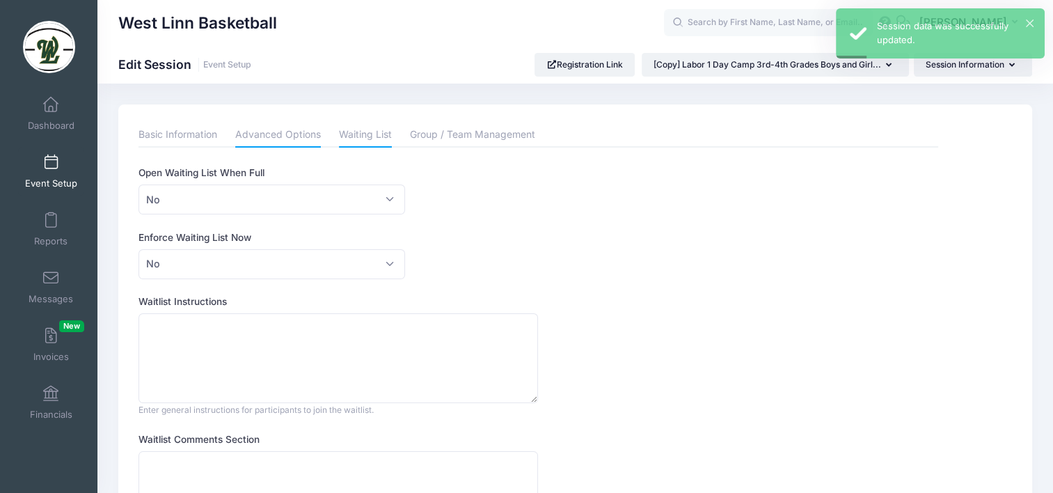
click at [262, 131] on link "Advanced Options" at bounding box center [278, 135] width 86 height 25
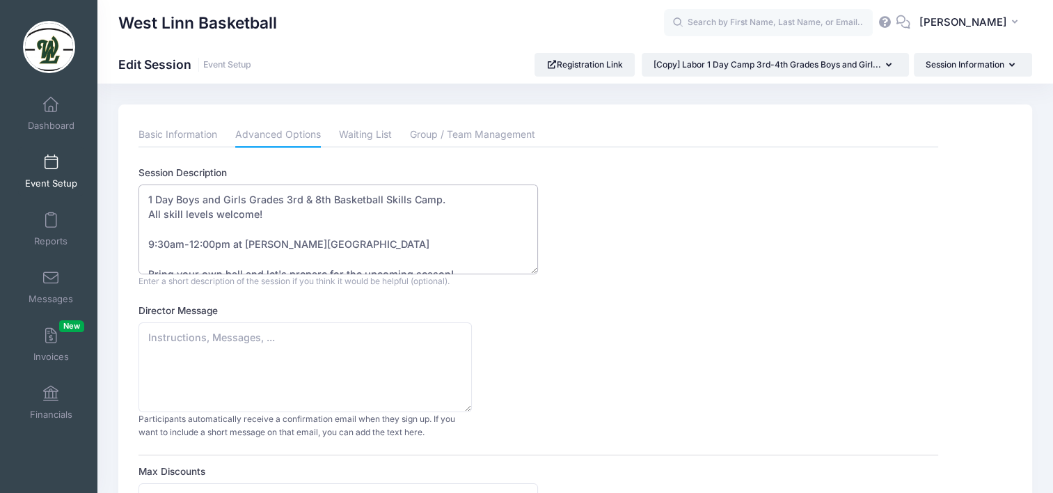
click at [448, 200] on textarea "1 Day Boys and Girls Grades 3rd & 4th Basketball Skills Camp. All skill levels …" at bounding box center [339, 229] width 400 height 90
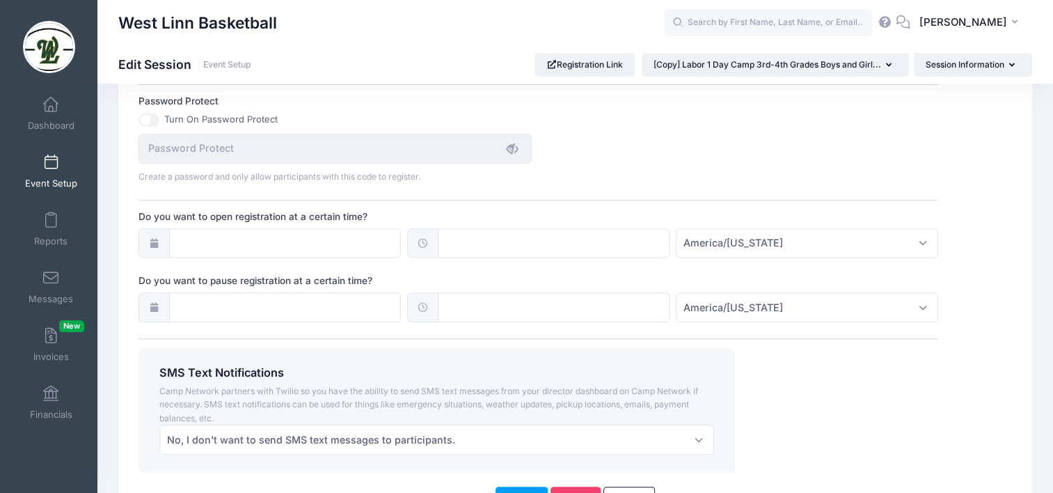
scroll to position [1016, 0]
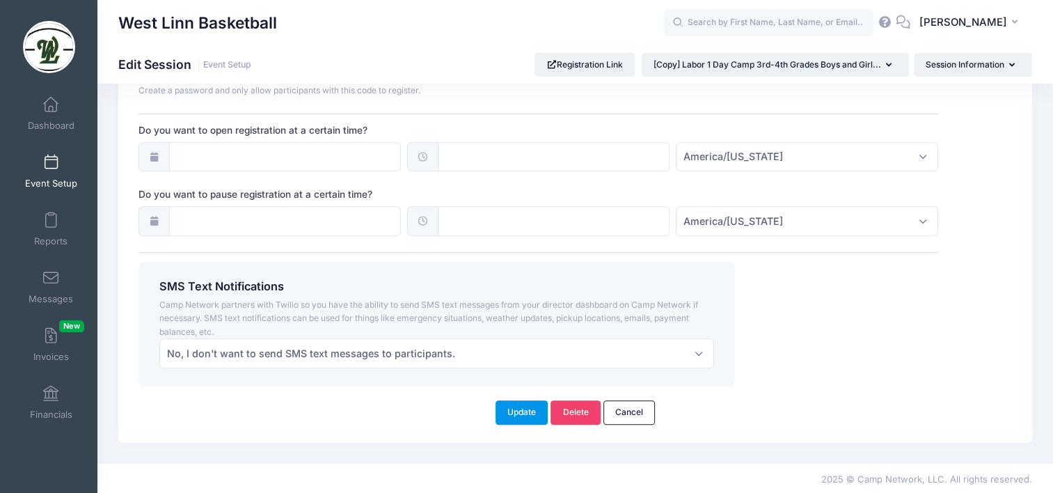
type textarea "1 Day Boys and Girls Grades 3rd & 8th Basketball Skills Camp. All skill levels …"
click at [528, 412] on button "Update" at bounding box center [522, 412] width 53 height 24
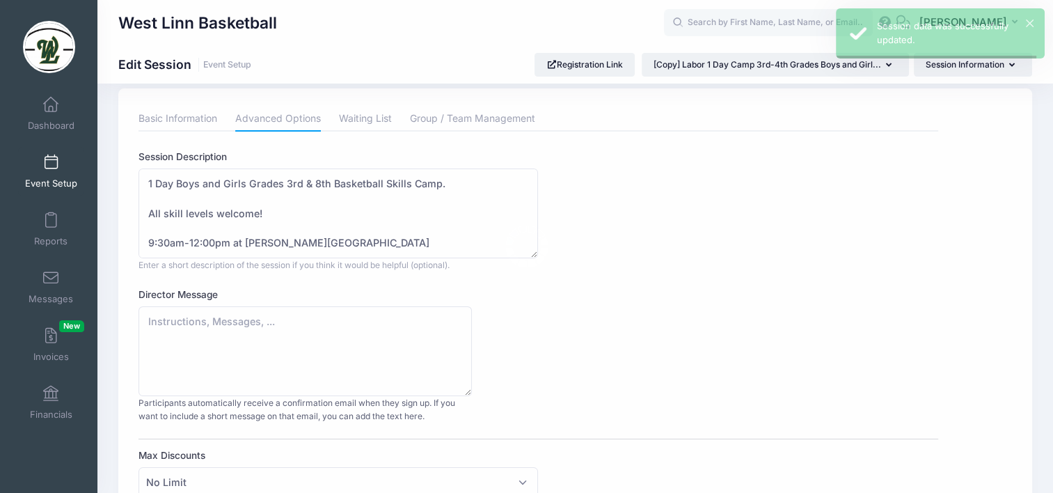
scroll to position [0, 0]
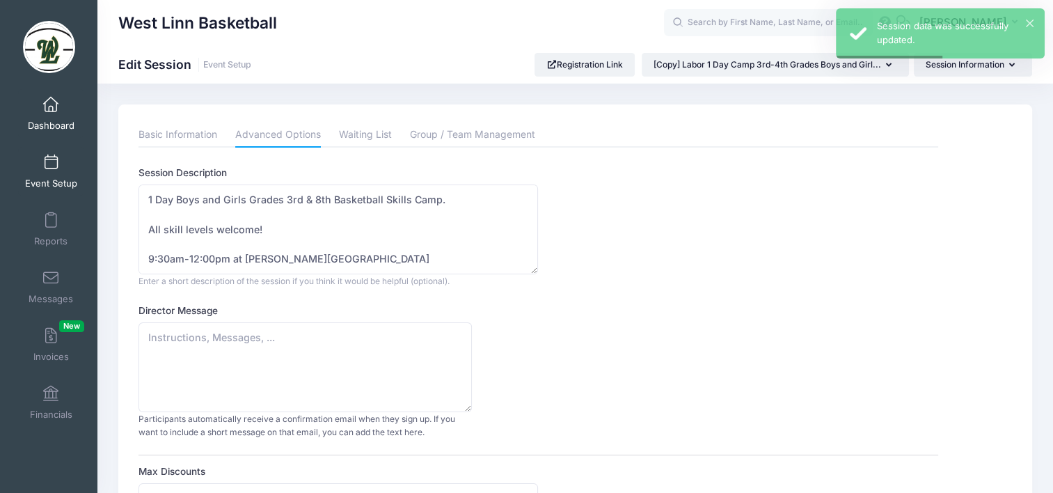
click at [47, 123] on span "Dashboard" at bounding box center [51, 126] width 47 height 12
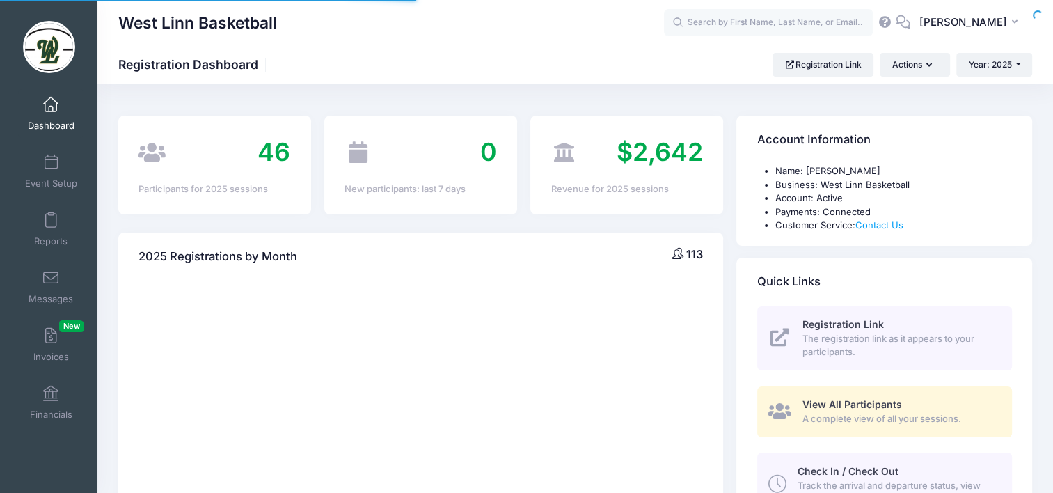
select select
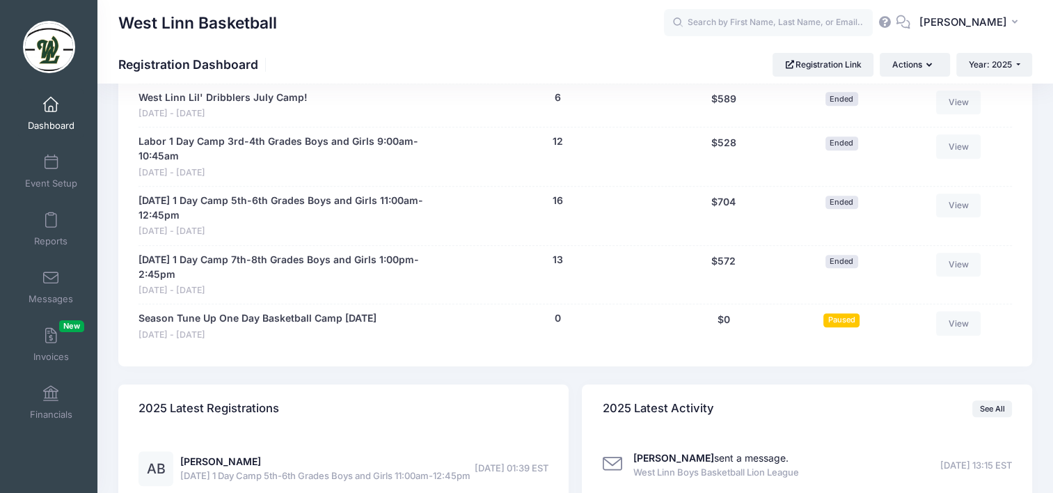
scroll to position [975, 0]
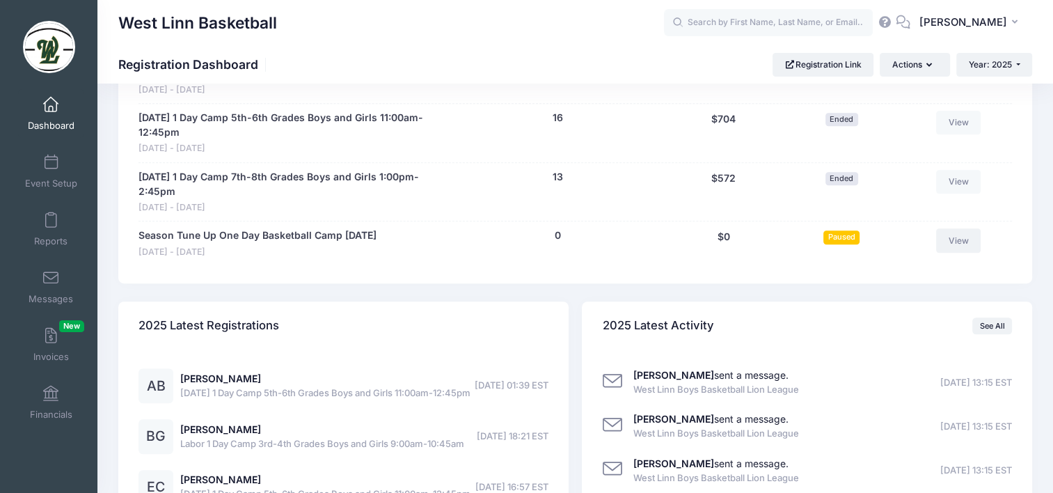
click at [959, 242] on link "View" at bounding box center [958, 240] width 45 height 24
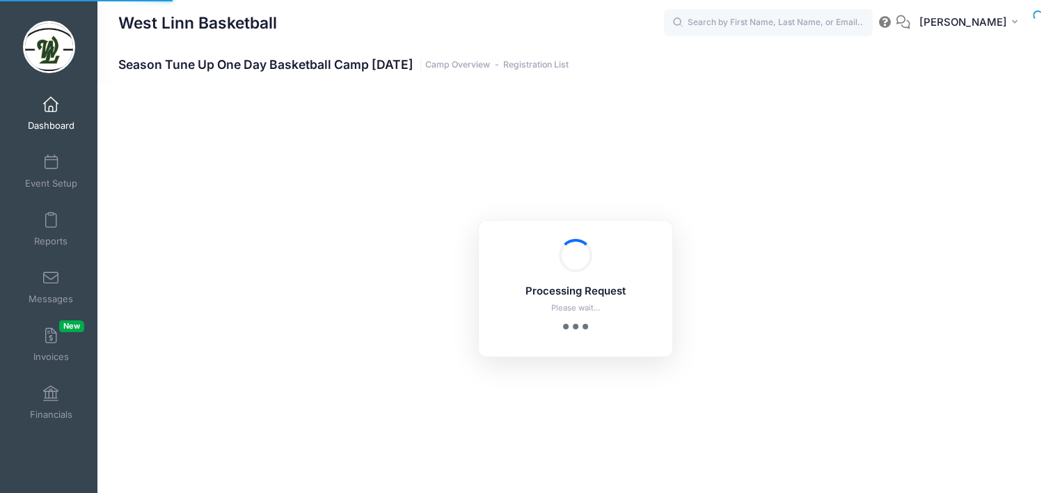
select select "10"
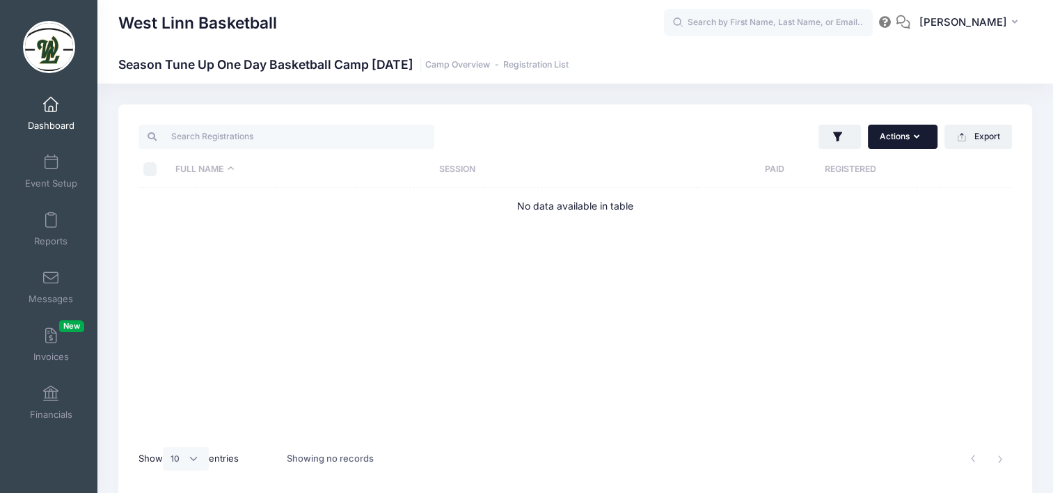
click at [910, 141] on button "Actions" at bounding box center [903, 137] width 70 height 24
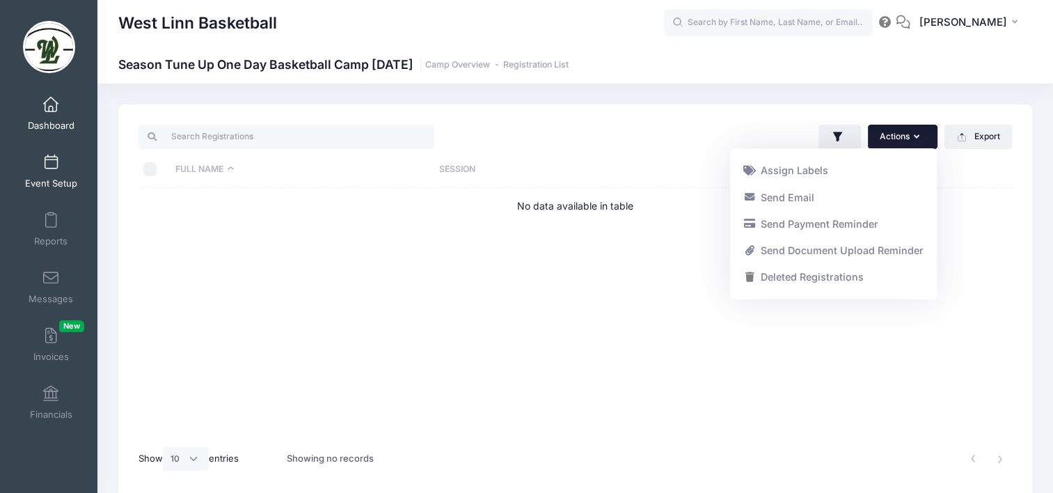
click at [51, 169] on span at bounding box center [51, 162] width 0 height 15
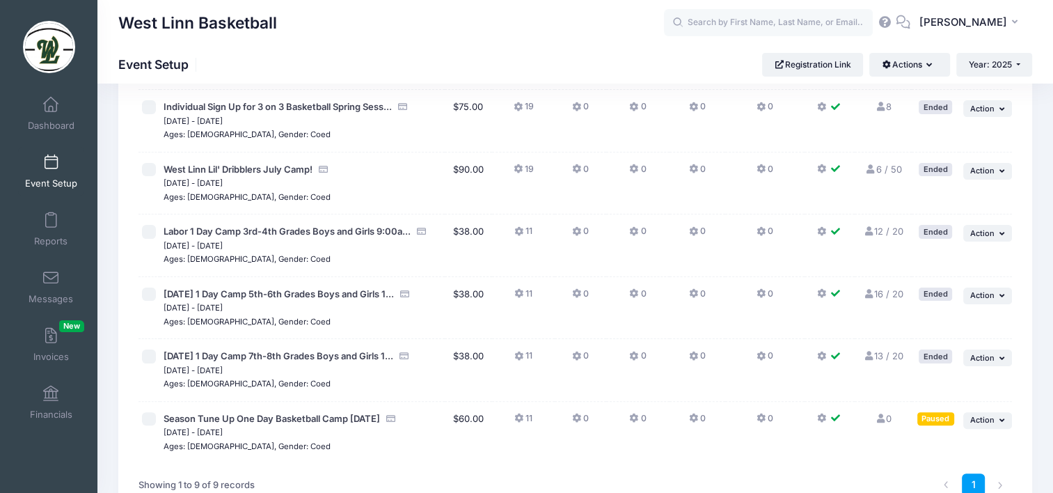
scroll to position [348, 0]
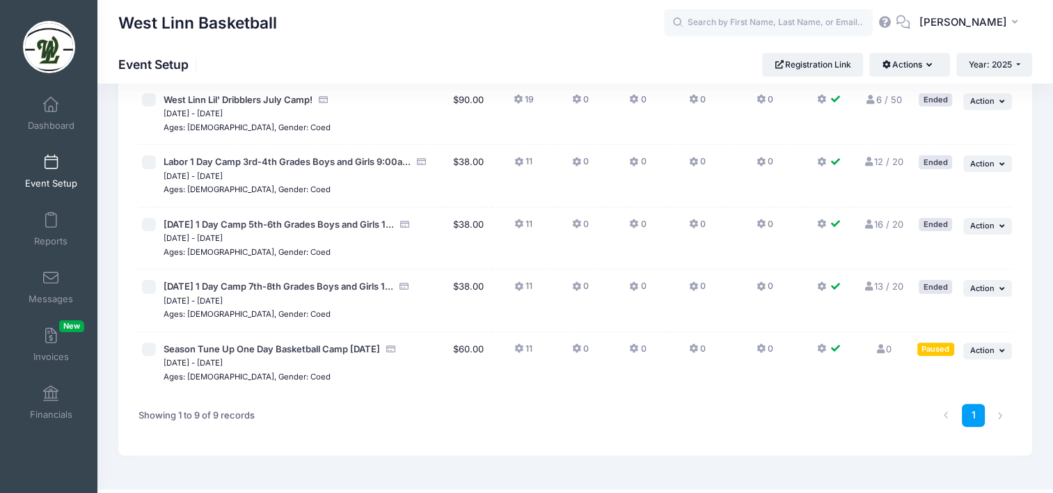
click at [149, 353] on input "checkbox" at bounding box center [149, 350] width 14 height 14
checkbox input "true"
click at [982, 353] on span "Action" at bounding box center [982, 350] width 24 height 10
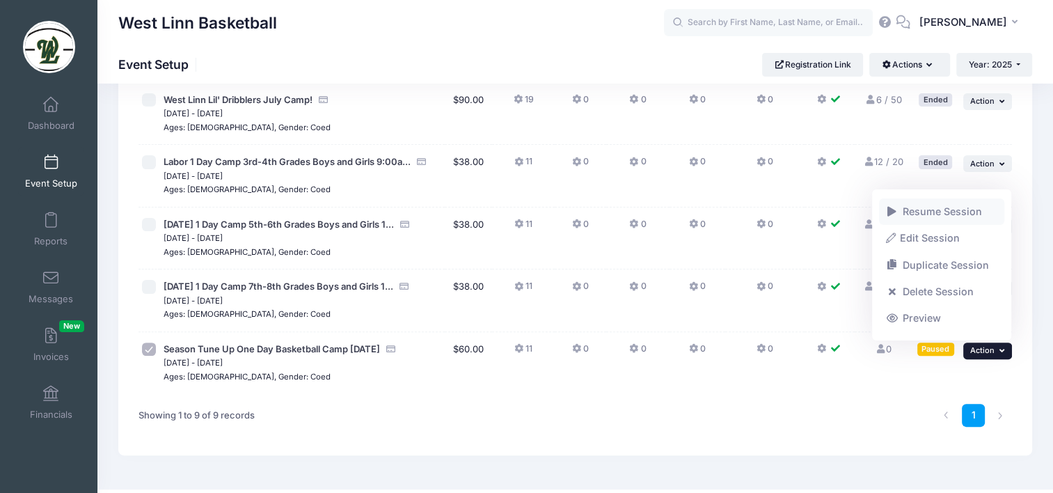
click at [963, 217] on link "Resume Session" at bounding box center [942, 211] width 126 height 26
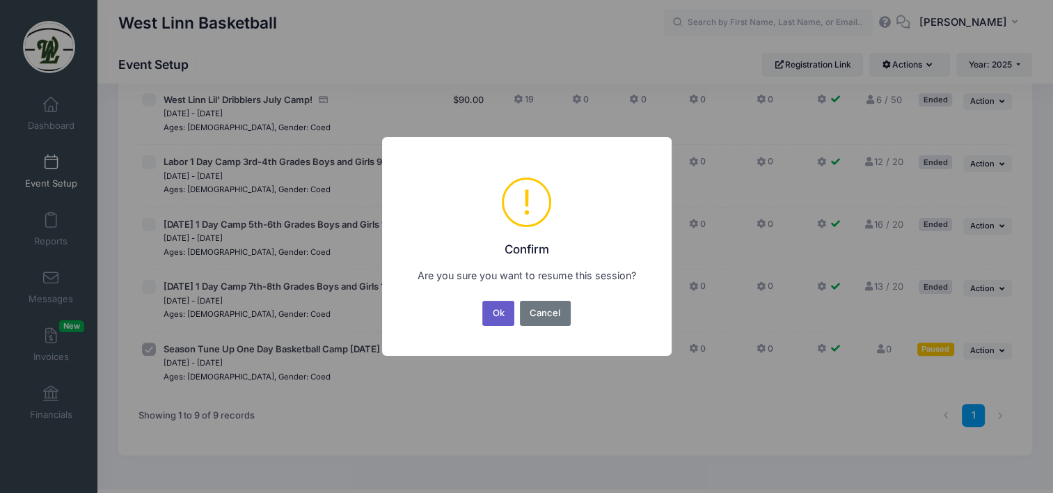
click at [496, 318] on button "Ok" at bounding box center [498, 313] width 32 height 25
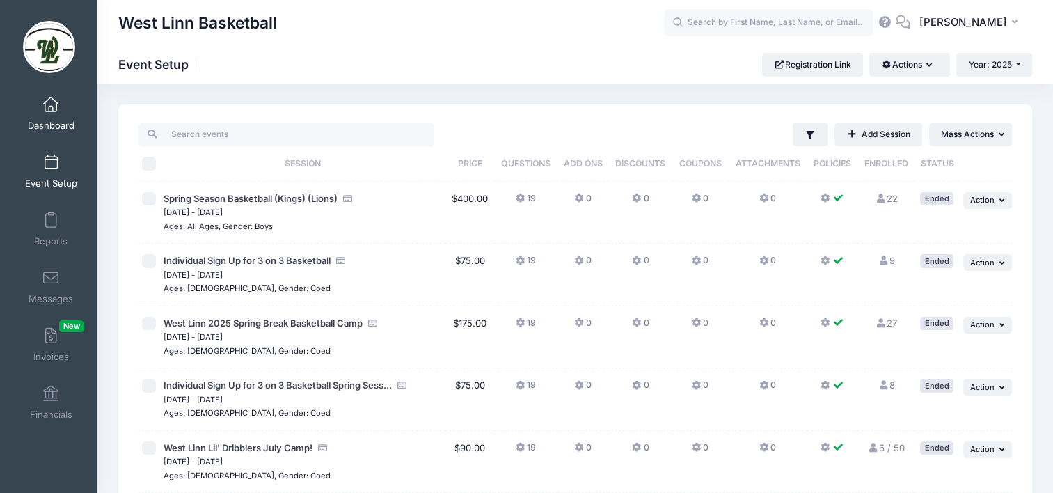
click at [39, 111] on link "Dashboard" at bounding box center [51, 113] width 66 height 49
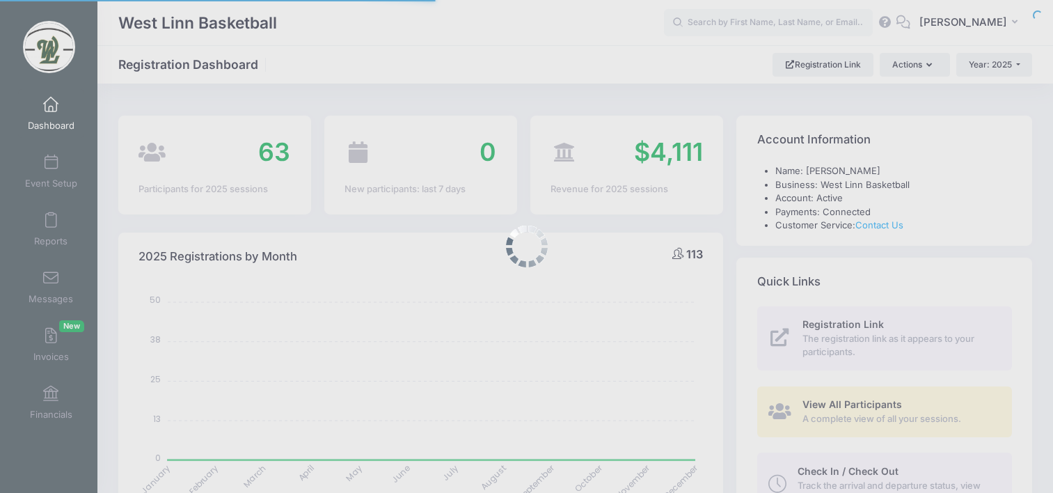
select select
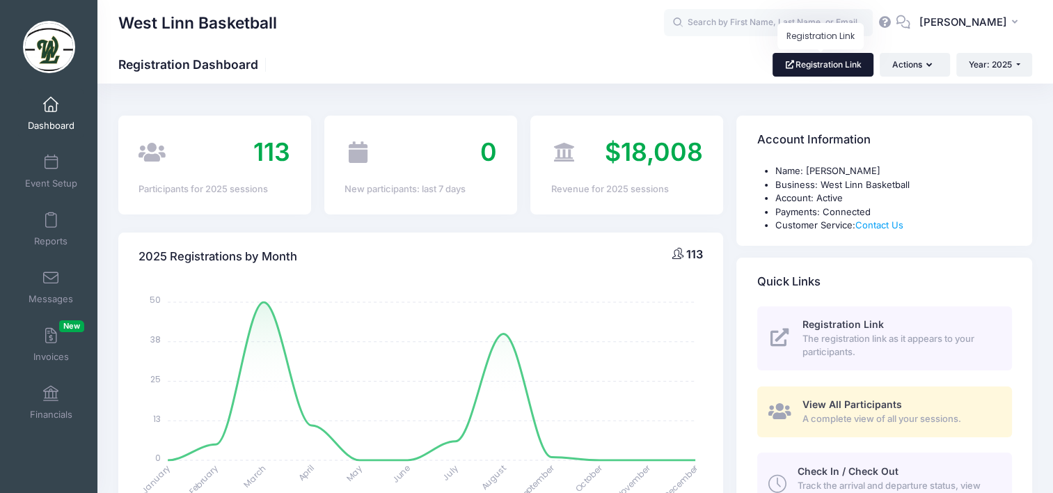
click at [817, 66] on link "Registration Link" at bounding box center [823, 65] width 101 height 24
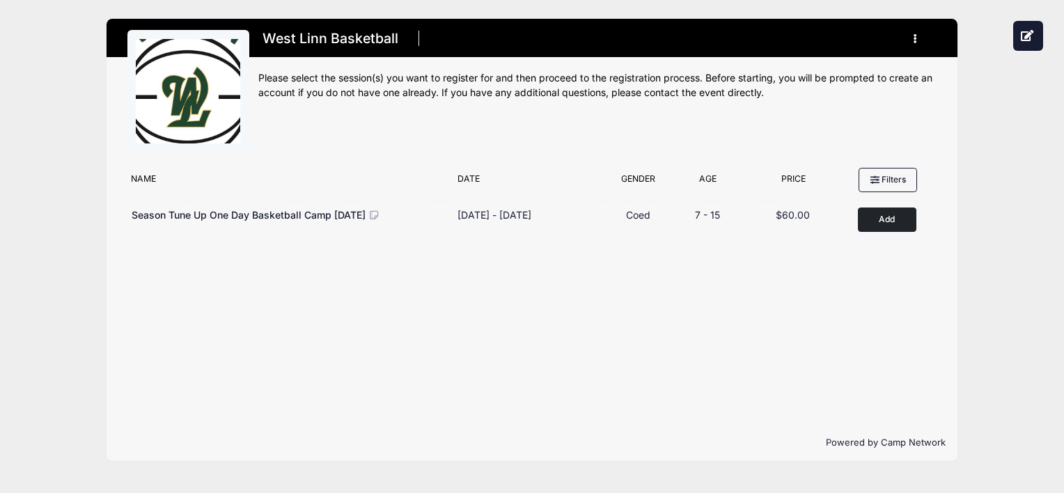
click at [43, 356] on div "West Linn Basketball Register My Profile My Events Settings Announcements" at bounding box center [532, 240] width 1022 height 480
